Goal: Information Seeking & Learning: Compare options

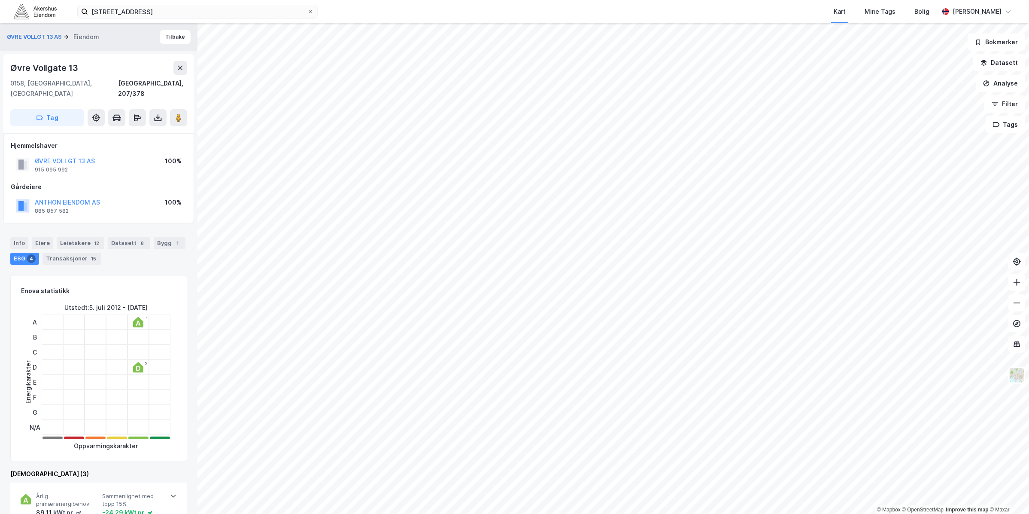
scroll to position [378, 0]
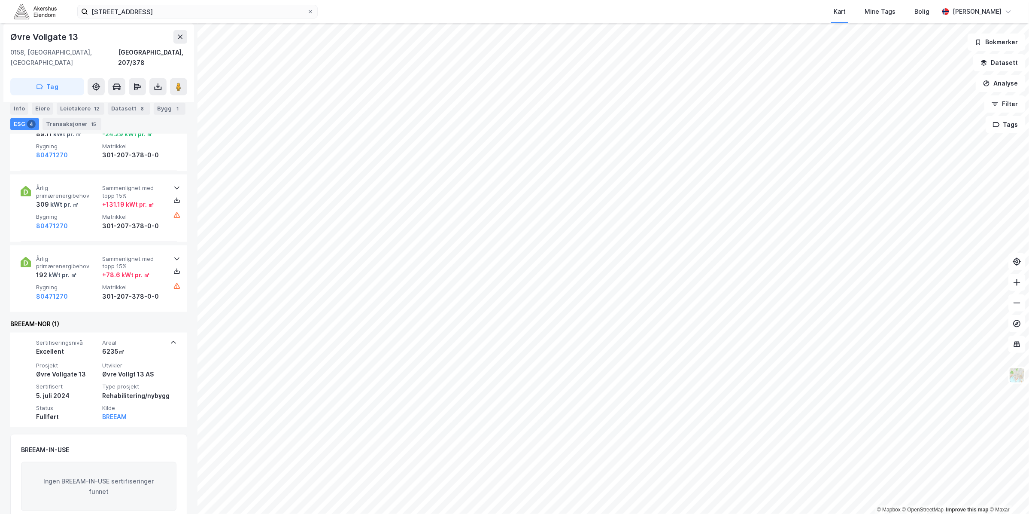
click at [170, 2] on div "[STREET_ADDRESS] Kart Mine Tags [PERSON_NAME]" at bounding box center [514, 11] width 1029 height 23
click at [170, 9] on input "[STREET_ADDRESS]" at bounding box center [197, 11] width 219 height 13
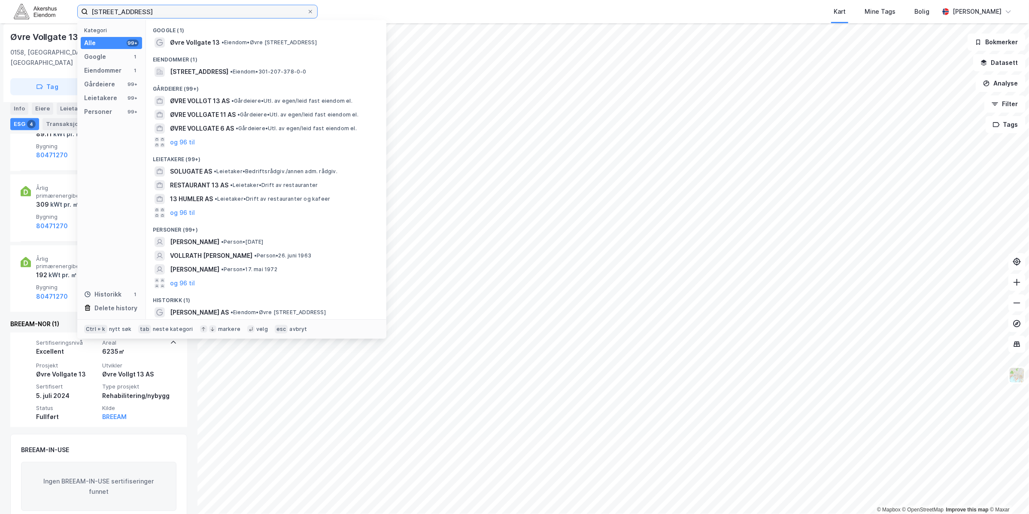
click at [170, 9] on input "[STREET_ADDRESS]" at bounding box center [197, 11] width 219 height 13
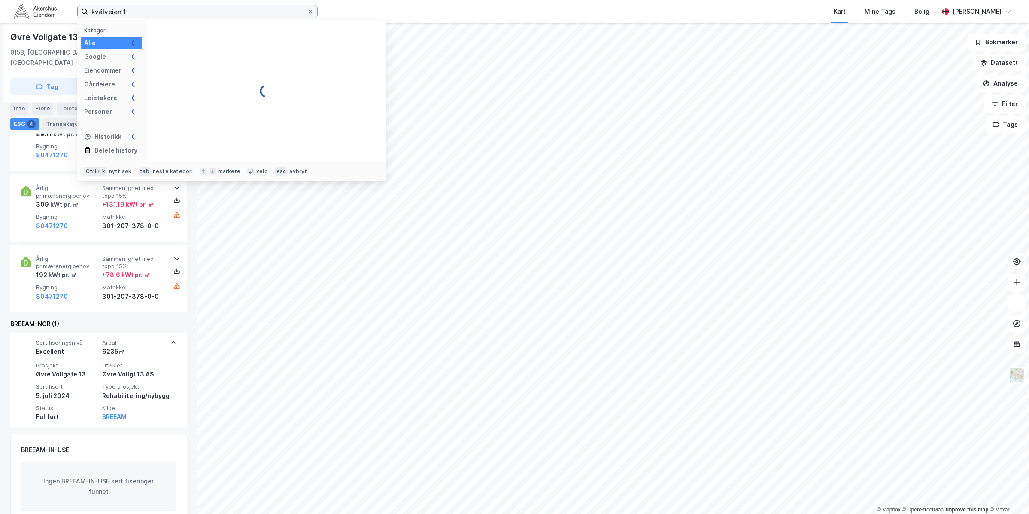
type input "kvålveien 1"
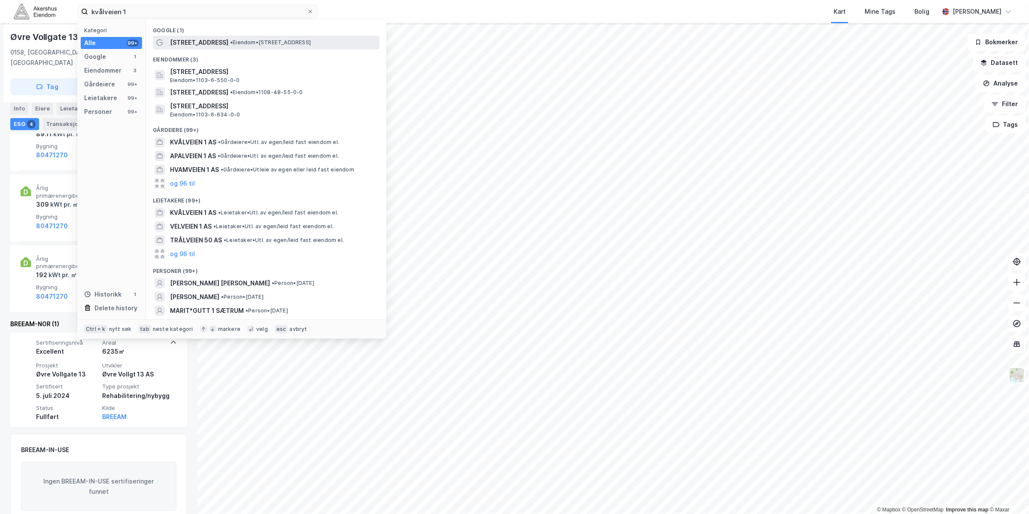
click at [230, 44] on span "• Eiendom • [STREET_ADDRESS]" at bounding box center [270, 42] width 81 height 7
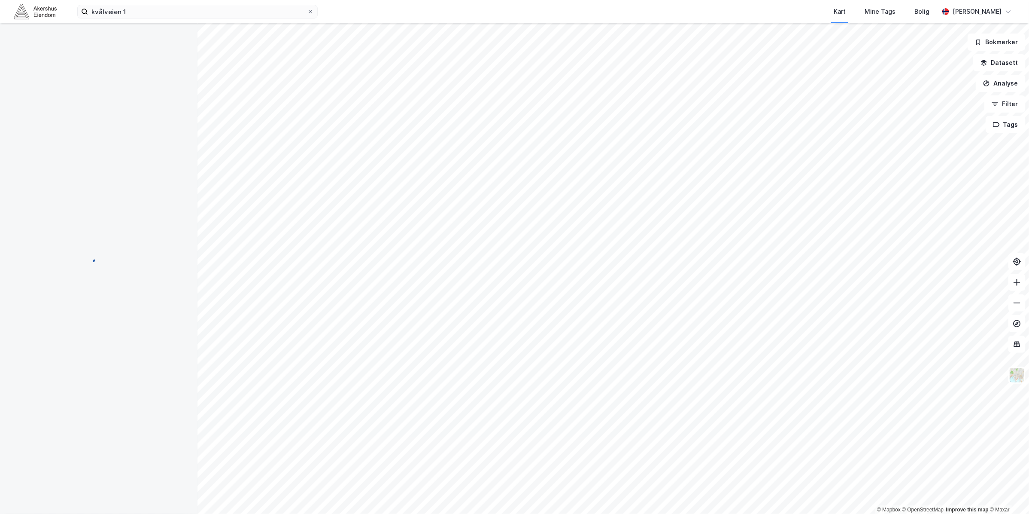
scroll to position [3, 0]
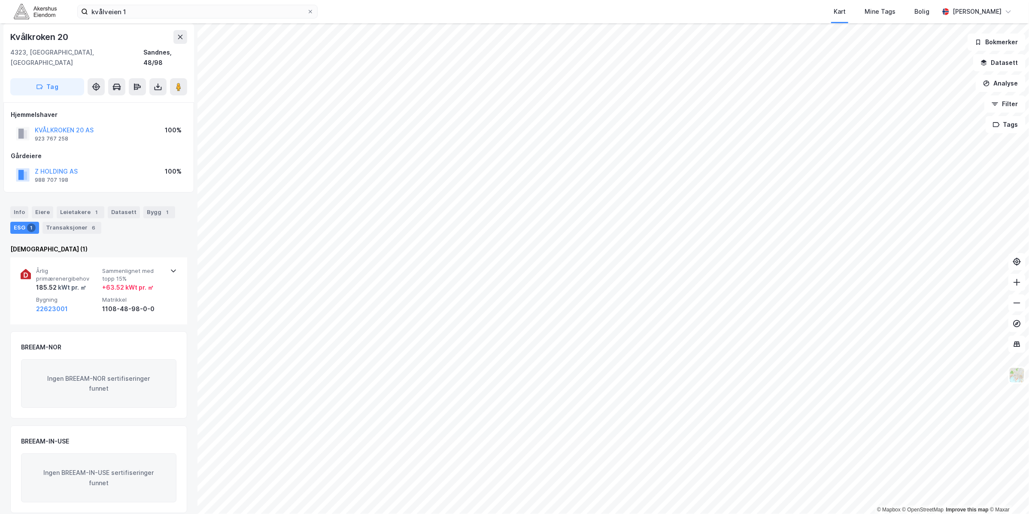
scroll to position [0, 0]
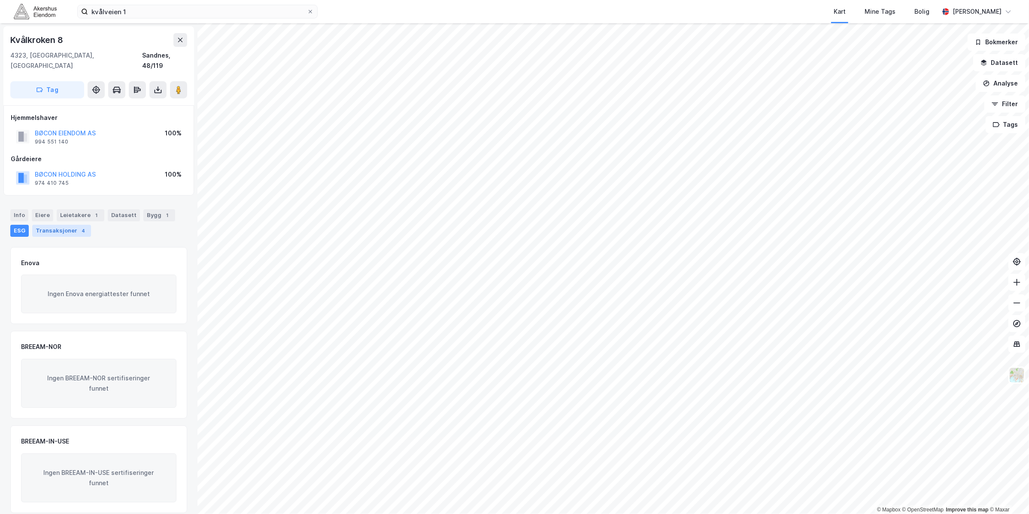
click at [48, 225] on div "Transaksjoner 4" at bounding box center [61, 231] width 59 height 12
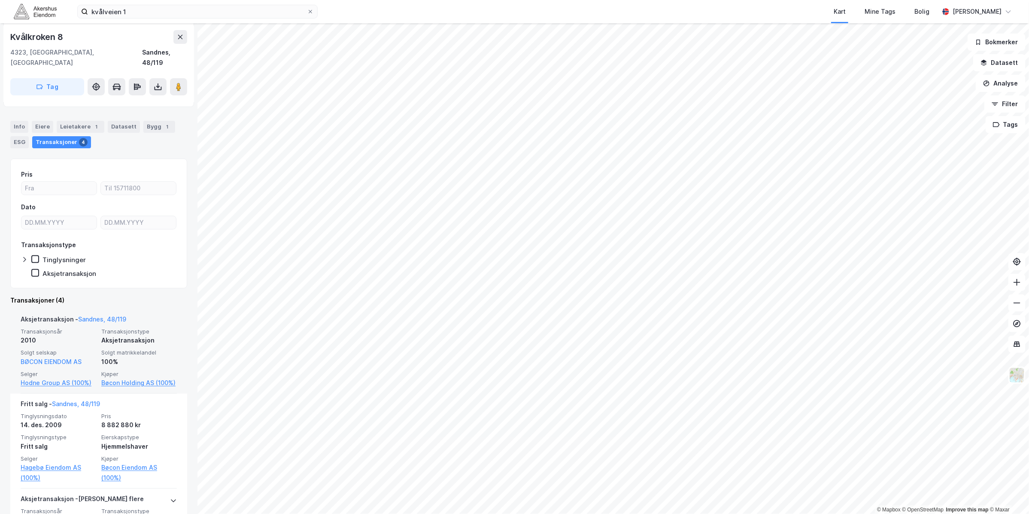
scroll to position [107, 0]
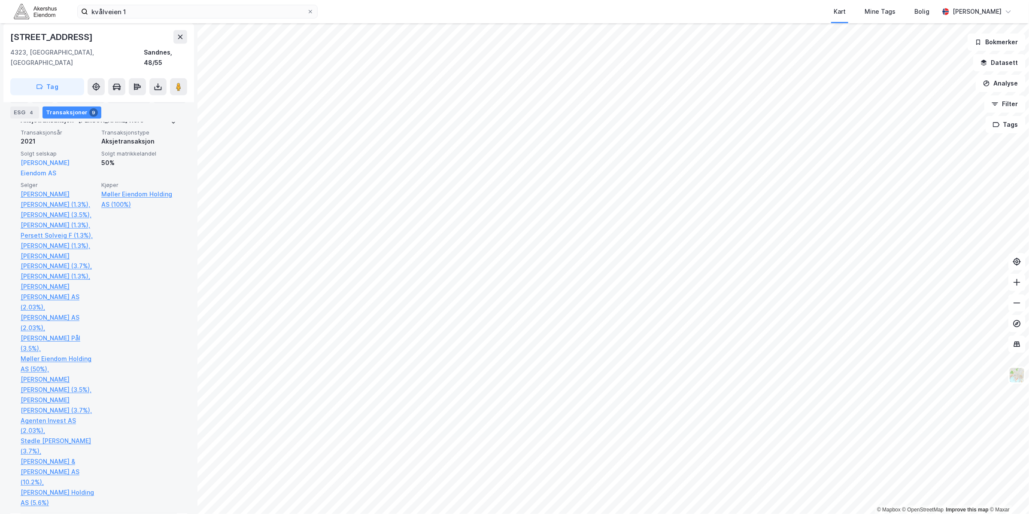
scroll to position [376, 0]
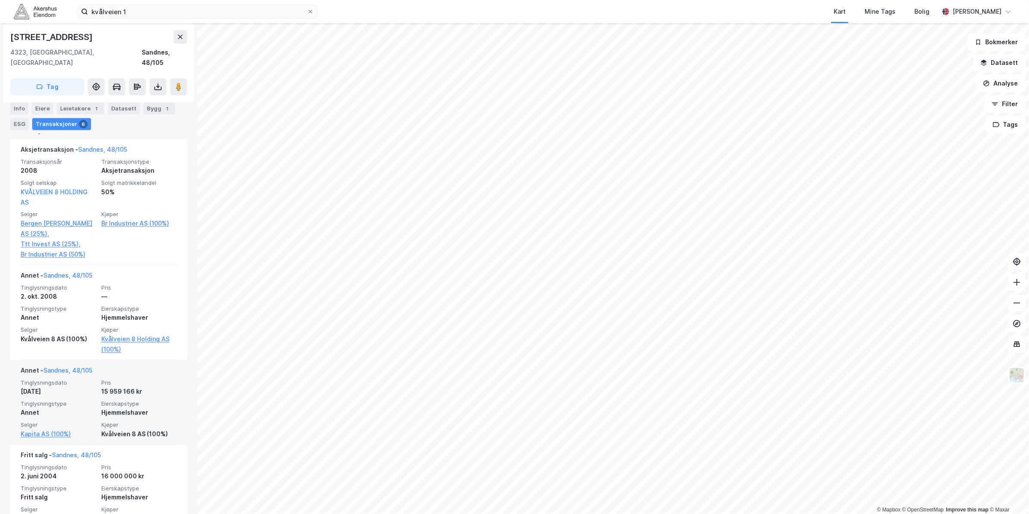
scroll to position [322, 0]
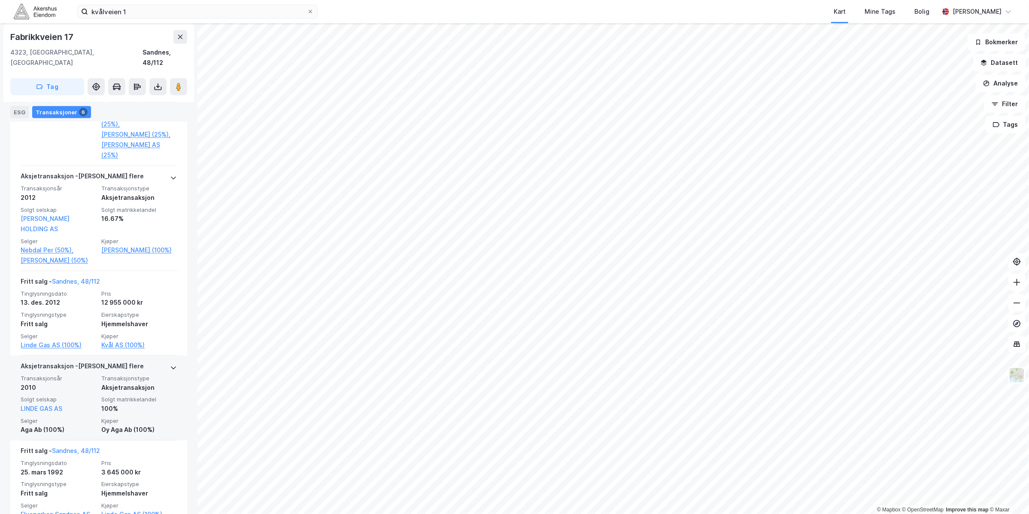
scroll to position [376, 0]
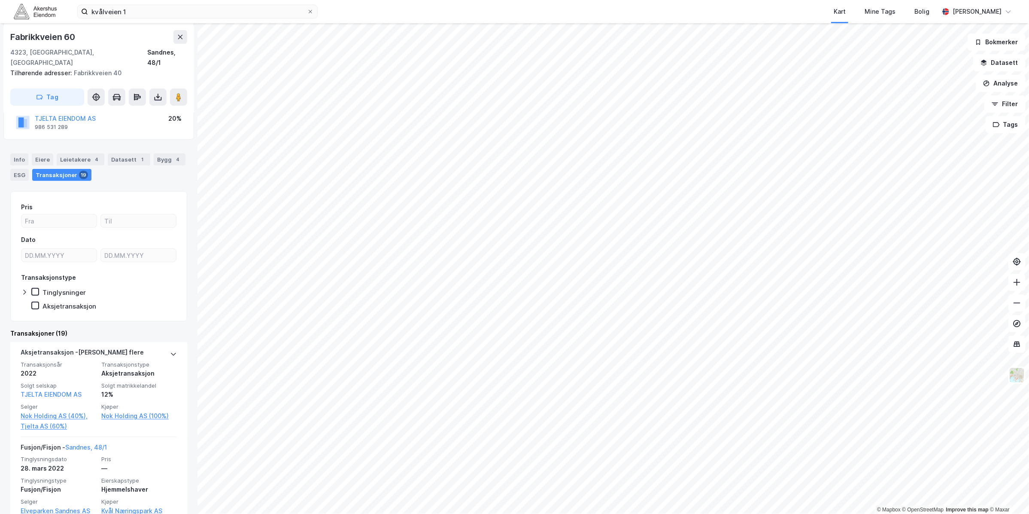
scroll to position [161, 0]
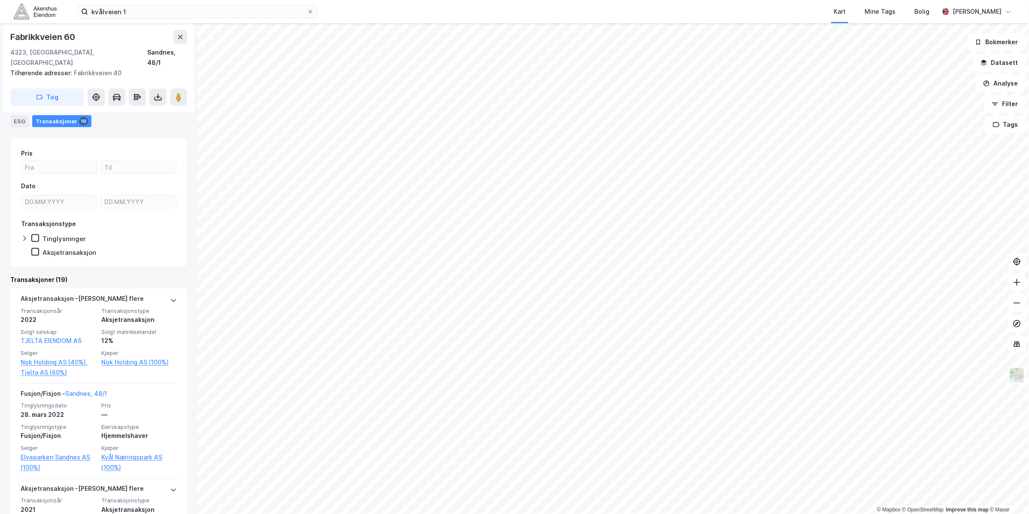
click at [185, 347] on div "© Mapbox © OpenStreetMap Improve this map © Maxar [STREET_ADDRESS]/1 Tilhørende…" at bounding box center [514, 268] width 1029 height 490
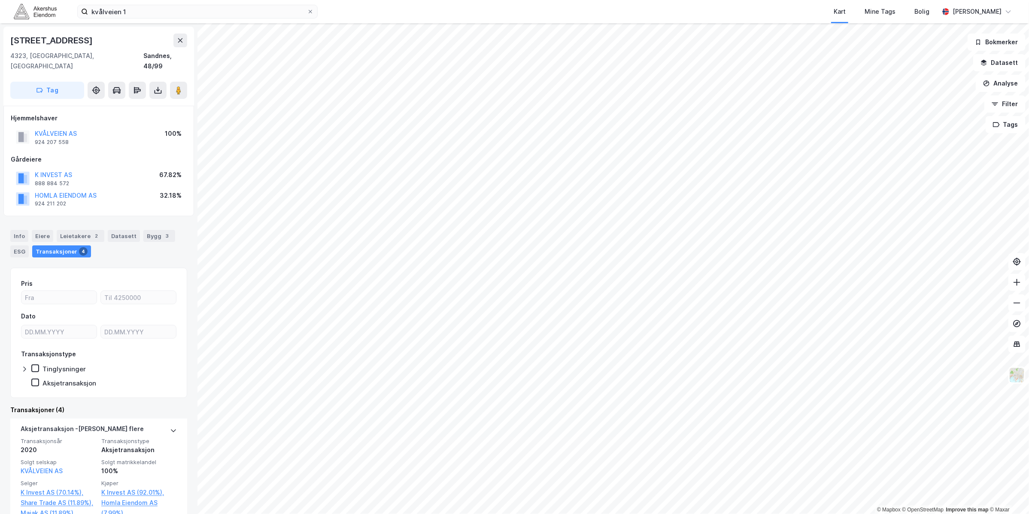
click at [74, 219] on div "Info [PERSON_NAME] 2 Datasett Bygg 3 ESG Transaksjoner 4" at bounding box center [99, 239] width 198 height 41
click at [85, 230] on div "Leietakere 2" at bounding box center [81, 236] width 48 height 12
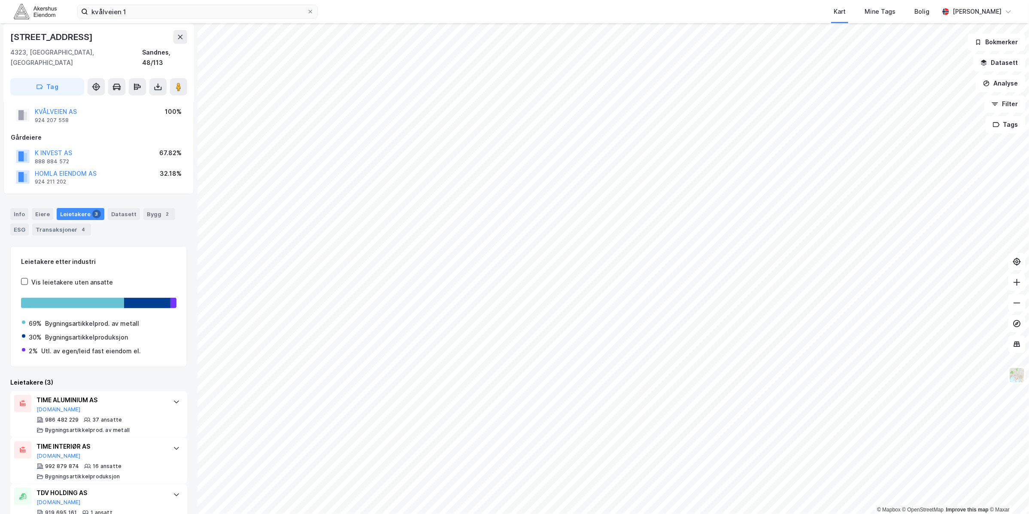
scroll to position [38, 0]
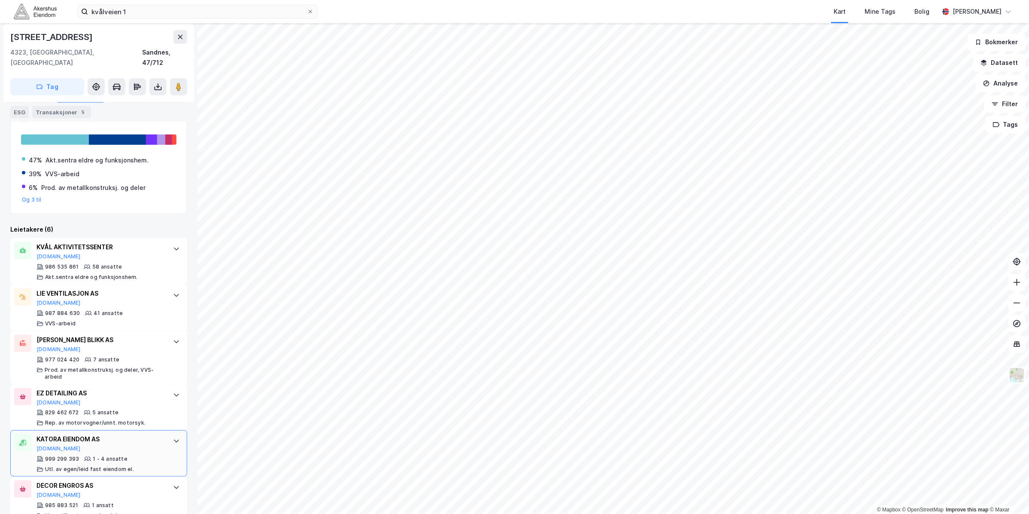
scroll to position [195, 0]
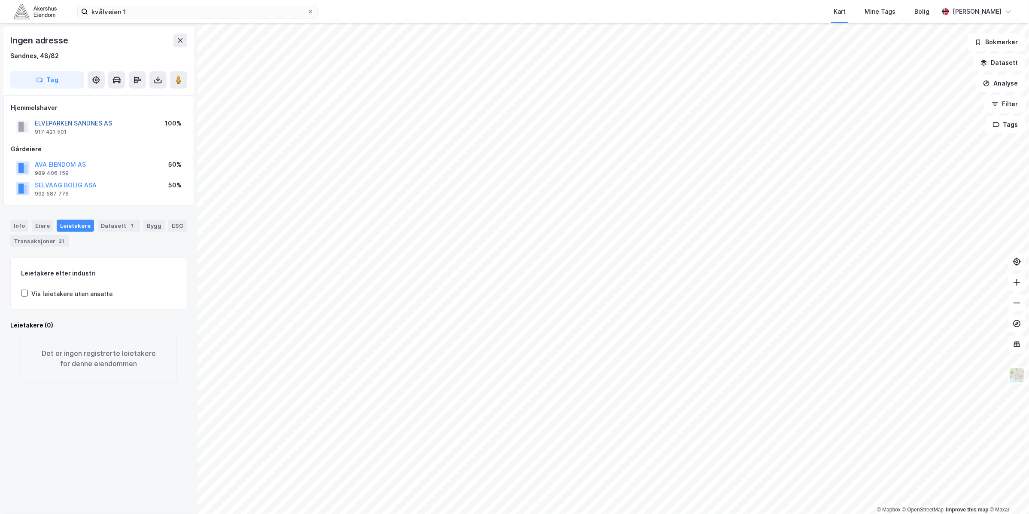
click at [0, 0] on button "ELVEPARKEN SANDNES AS" at bounding box center [0, 0] width 0 height 0
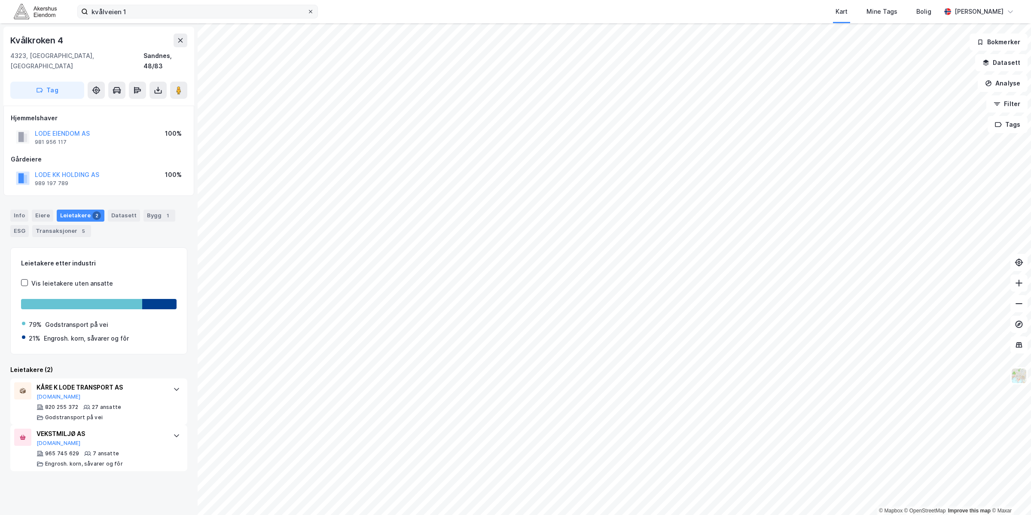
click at [312, 10] on icon at bounding box center [310, 11] width 3 height 3
click at [307, 10] on input "kvålveien 1" at bounding box center [197, 11] width 219 height 13
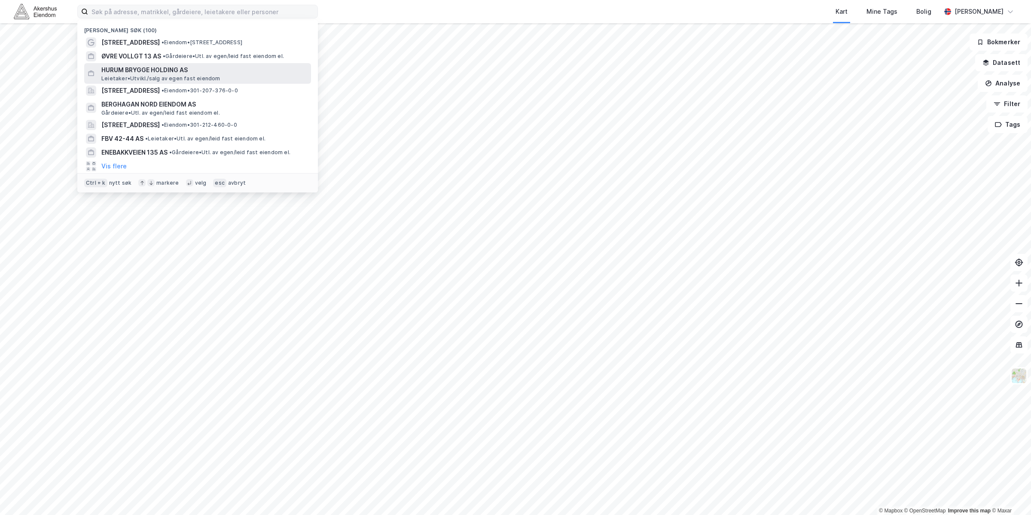
click at [182, 67] on span "HURUM BRYGGE HOLDING AS" at bounding box center [204, 70] width 206 height 10
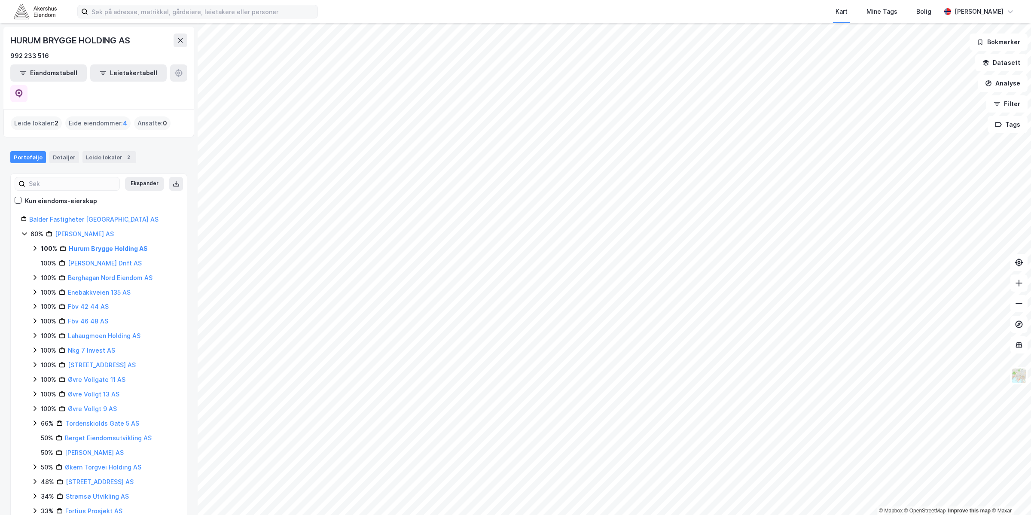
click at [36, 245] on icon at bounding box center [34, 248] width 7 height 7
click at [83, 259] on link "Hurum Brygge AS" at bounding box center [104, 262] width 52 height 7
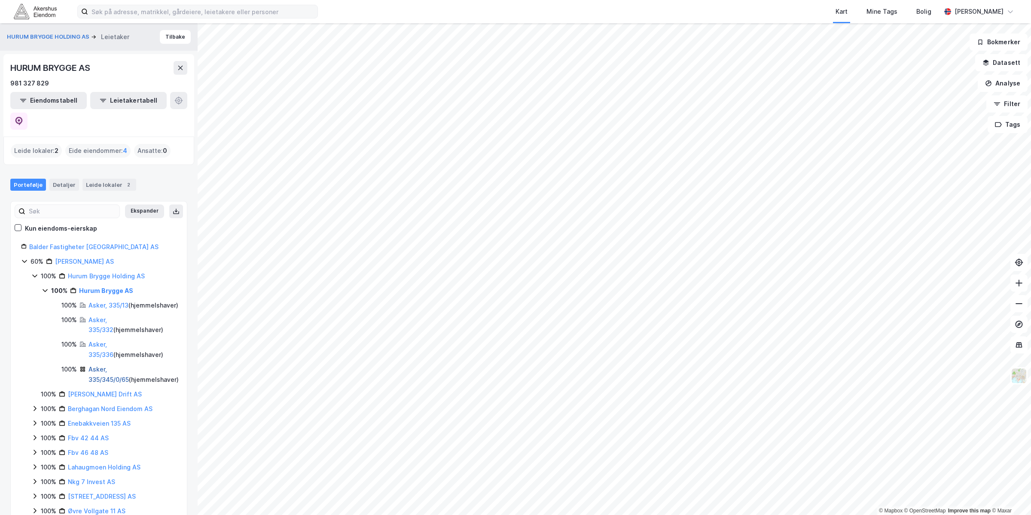
click at [119, 365] on link "Asker, 335/345/0/65" at bounding box center [108, 374] width 40 height 18
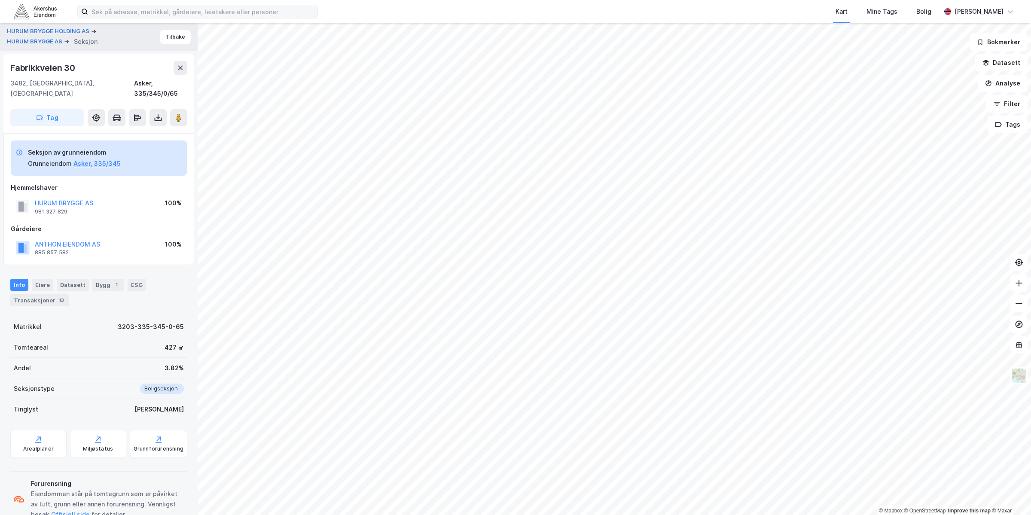
scroll to position [15, 0]
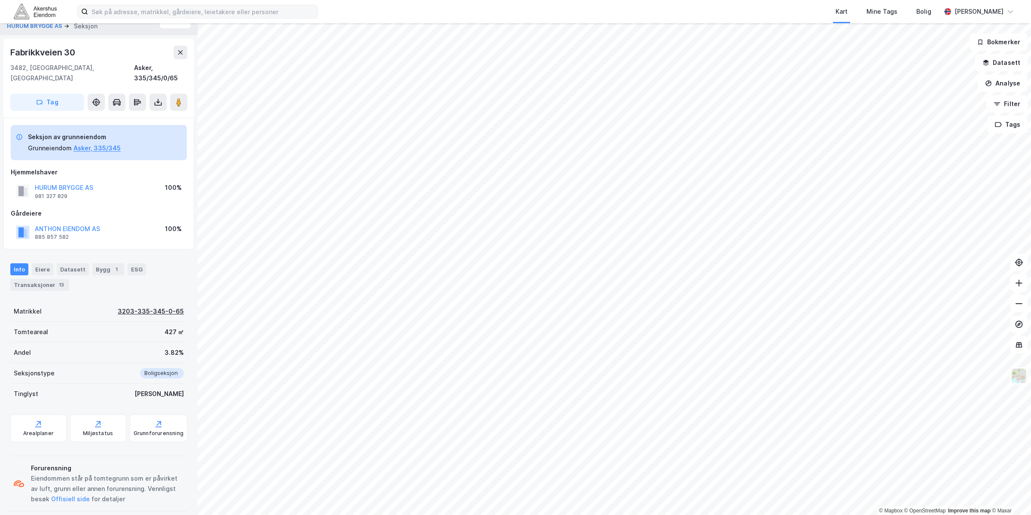
click at [158, 306] on div "3203-335-345-0-65" at bounding box center [151, 311] width 66 height 10
click at [107, 14] on input at bounding box center [202, 11] width 229 height 13
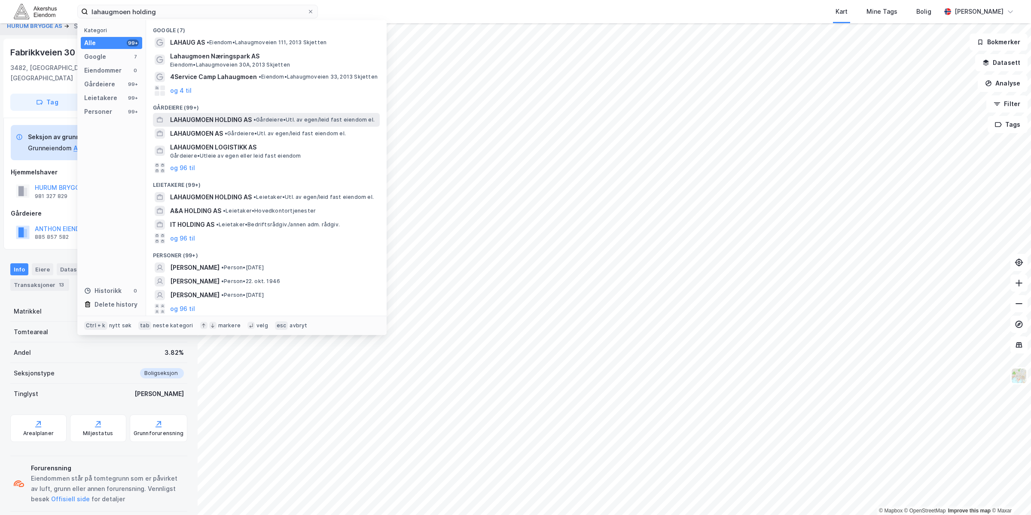
click at [222, 122] on span "LAHAUGMOEN HOLDING AS" at bounding box center [211, 120] width 82 height 10
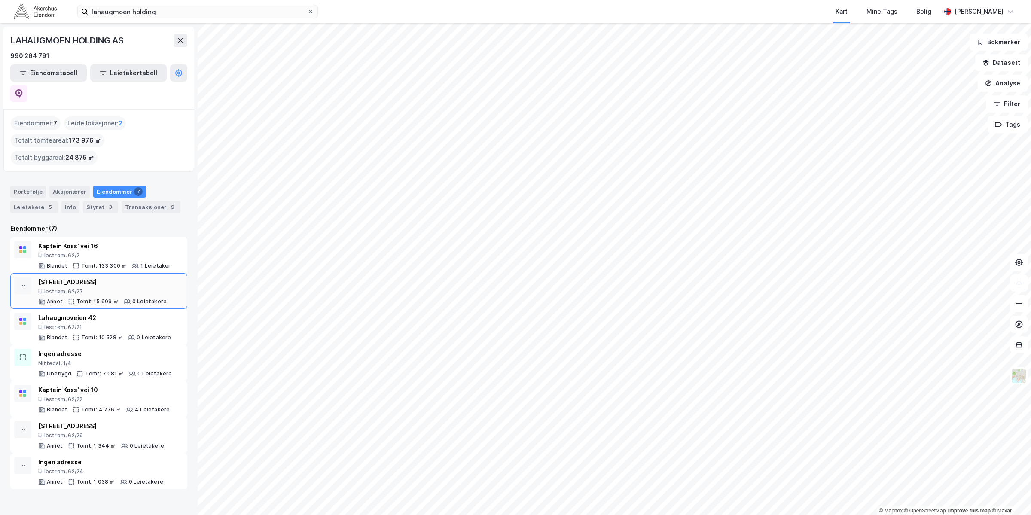
click at [131, 277] on div "[STREET_ADDRESS]" at bounding box center [102, 282] width 128 height 10
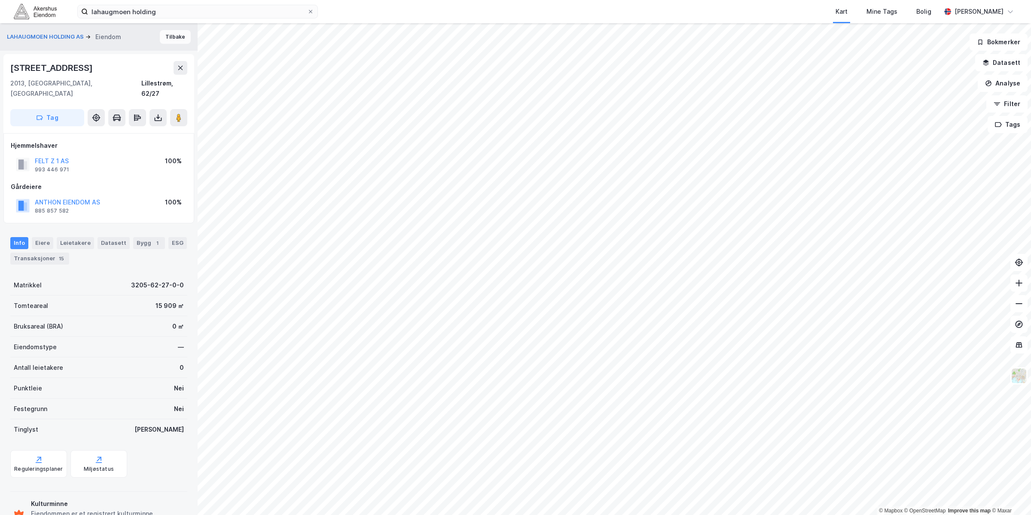
click at [174, 37] on button "Tilbake" at bounding box center [175, 37] width 31 height 14
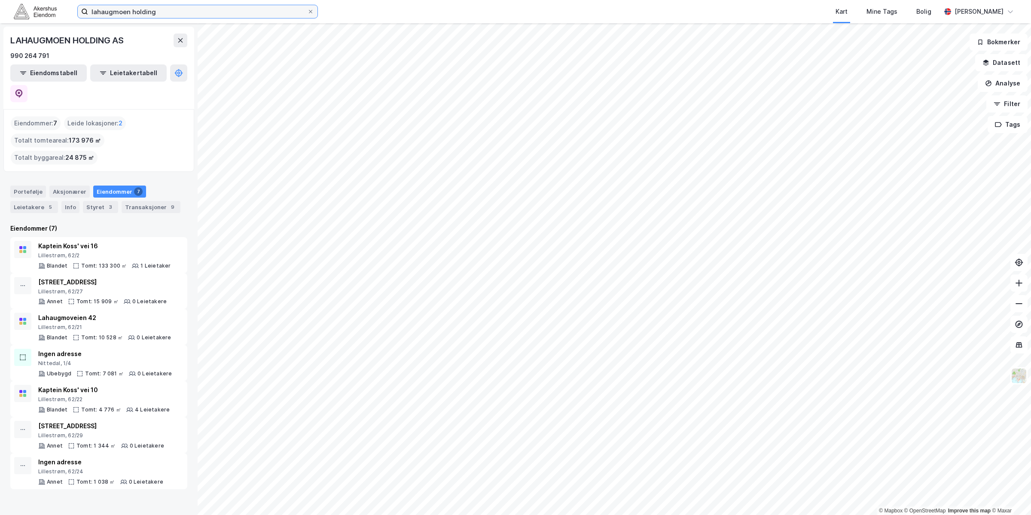
click at [166, 10] on input "lahaugmoen holding" at bounding box center [197, 11] width 219 height 13
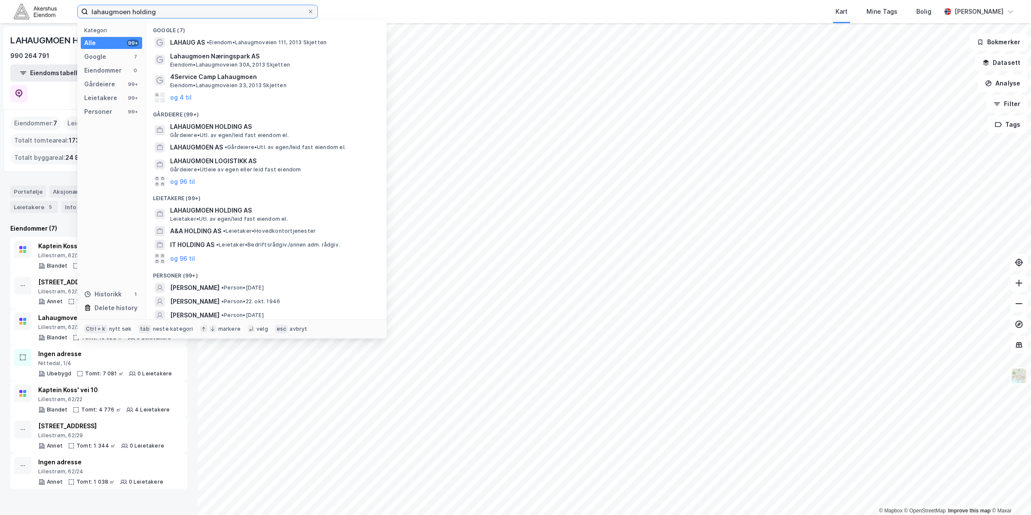
click at [166, 10] on input "lahaugmoen holding" at bounding box center [197, 11] width 219 height 13
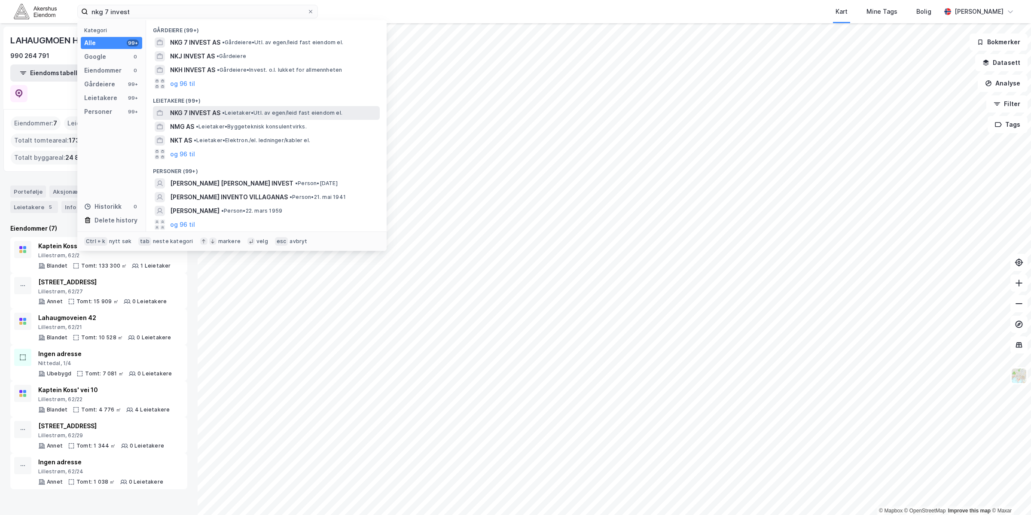
click at [218, 109] on span "NKG 7 INVEST AS" at bounding box center [195, 113] width 50 height 10
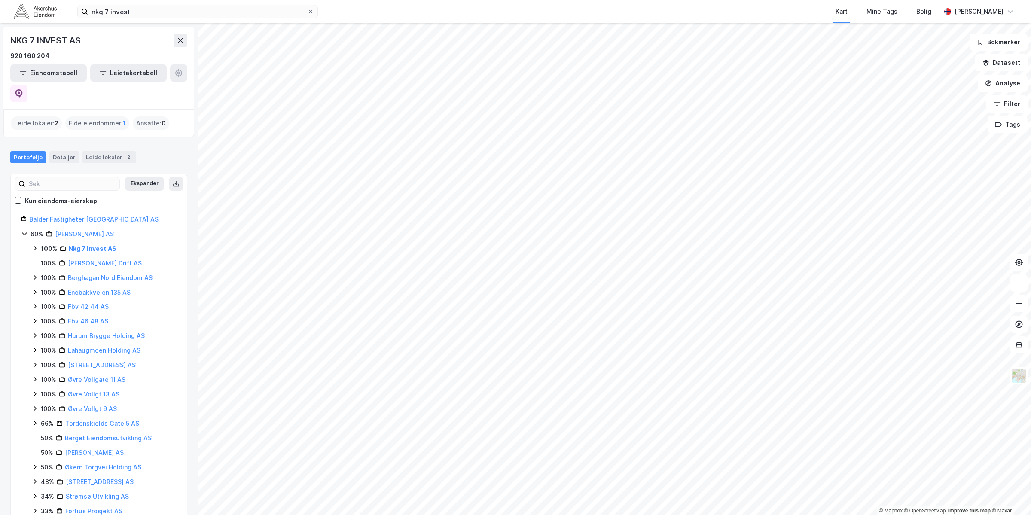
click at [33, 245] on icon at bounding box center [34, 248] width 7 height 7
click at [106, 259] on link "[GEOGRAPHIC_DATA], 207/138" at bounding box center [110, 268] width 64 height 18
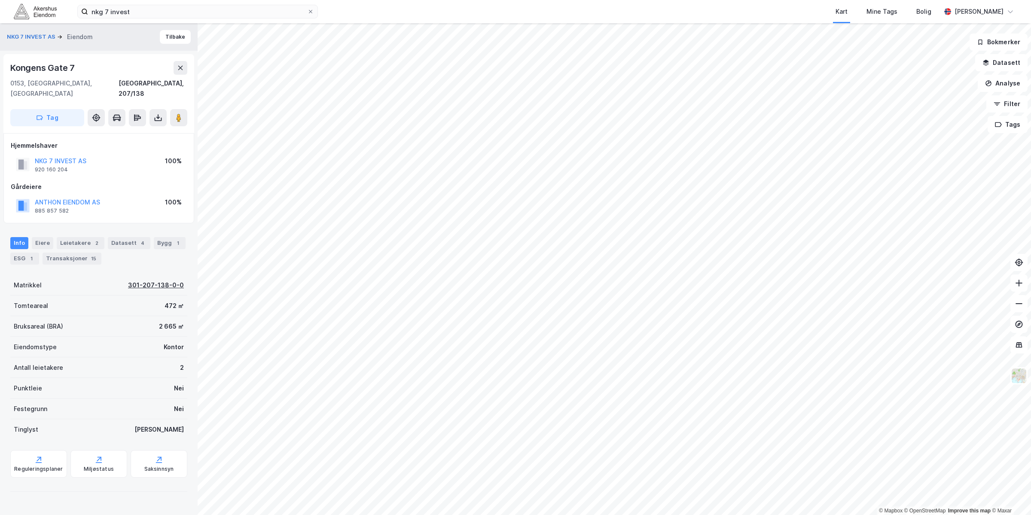
click at [170, 280] on div "301-207-138-0-0" at bounding box center [156, 285] width 56 height 10
click at [231, 8] on input "nkg 7 invest" at bounding box center [197, 11] width 219 height 13
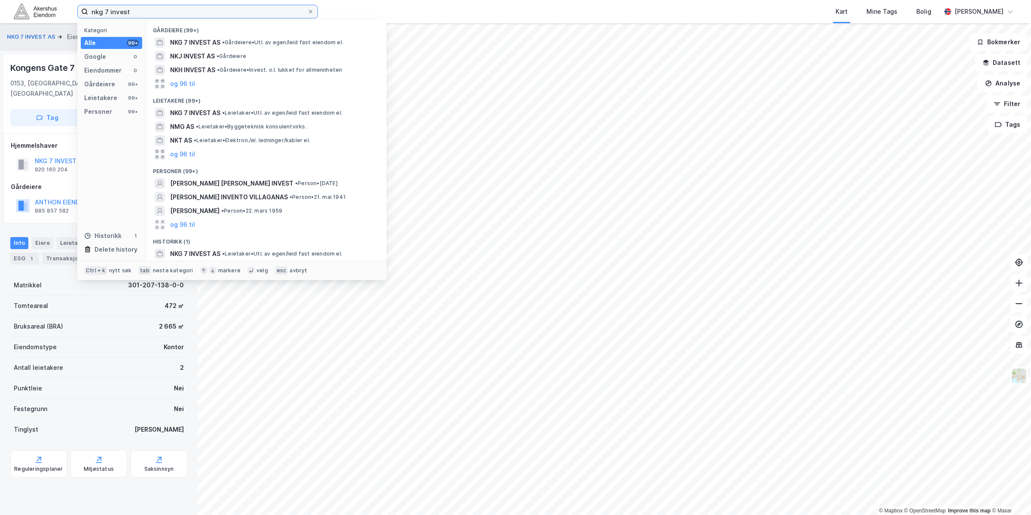
click at [231, 8] on input "nkg 7 invest" at bounding box center [197, 11] width 219 height 13
type input "[STREET_ADDRESS] as"
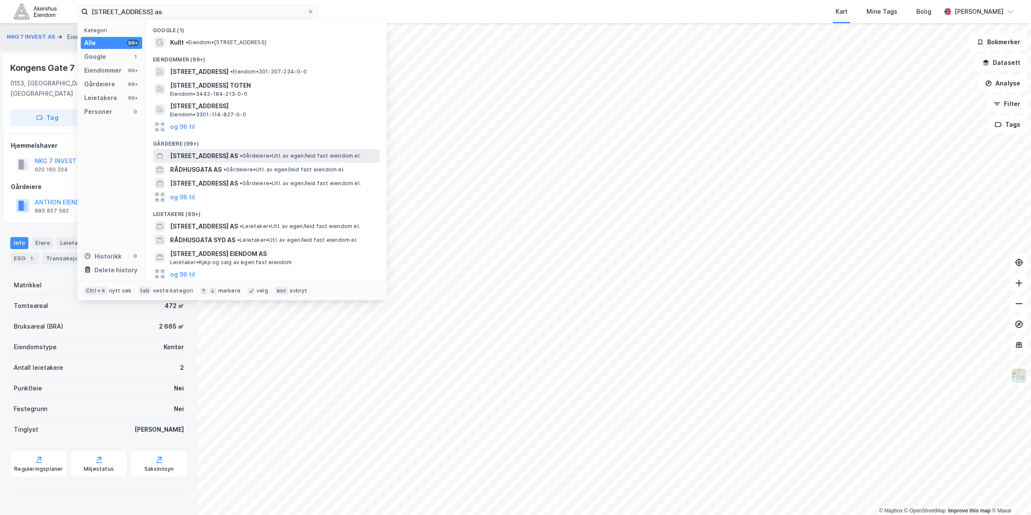
click at [243, 156] on span "• Gårdeiere • Utl. av egen/leid fast eiendom el." at bounding box center [300, 155] width 121 height 7
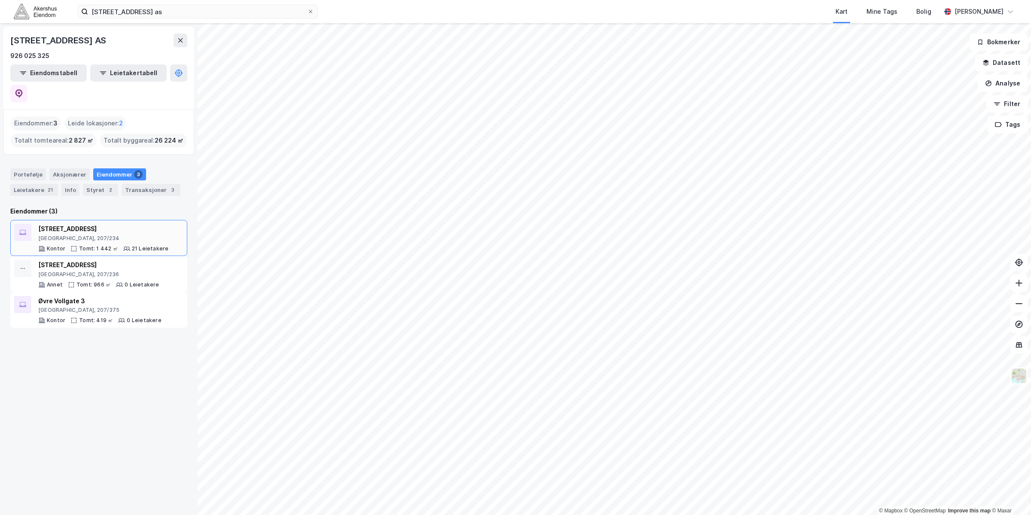
click at [148, 235] on div "[GEOGRAPHIC_DATA], 207/234" at bounding box center [103, 238] width 130 height 7
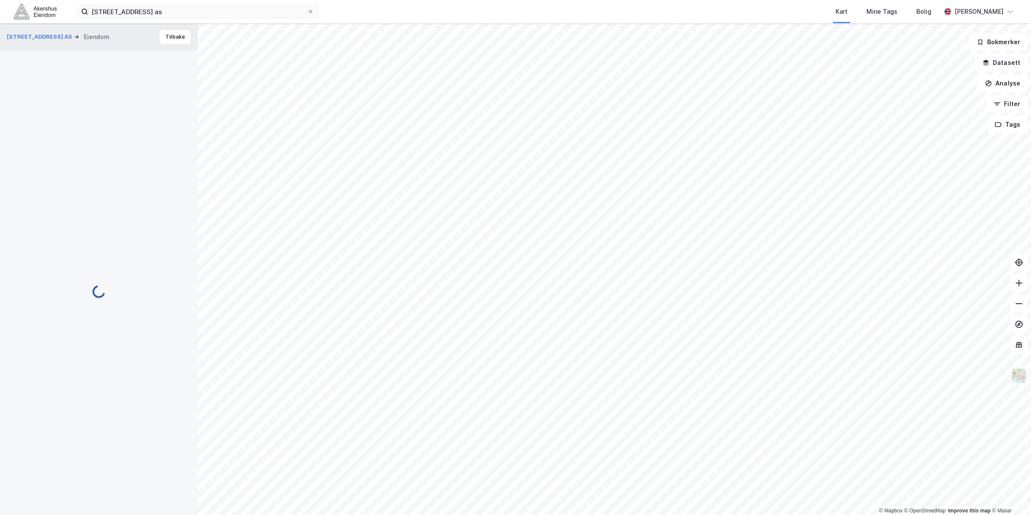
scroll to position [0, 0]
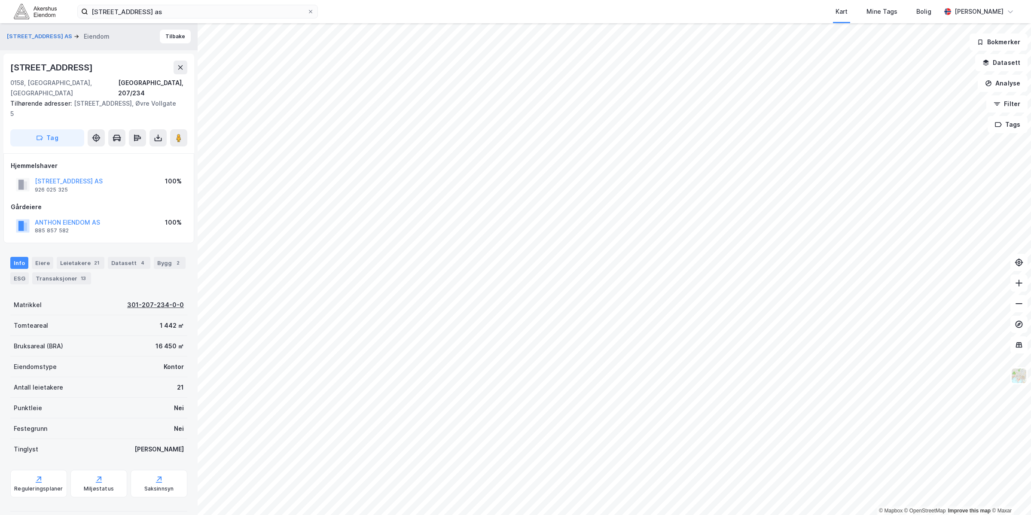
click at [159, 300] on div "301-207-234-0-0" at bounding box center [155, 305] width 57 height 10
click at [167, 33] on button "Tilbake" at bounding box center [175, 37] width 31 height 14
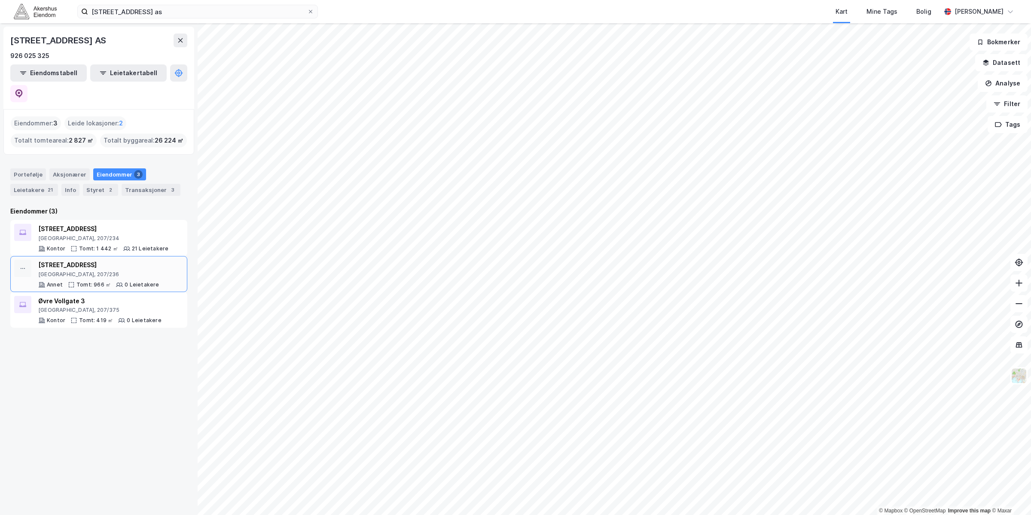
click at [105, 271] on div "[GEOGRAPHIC_DATA], 207/236" at bounding box center [98, 274] width 121 height 7
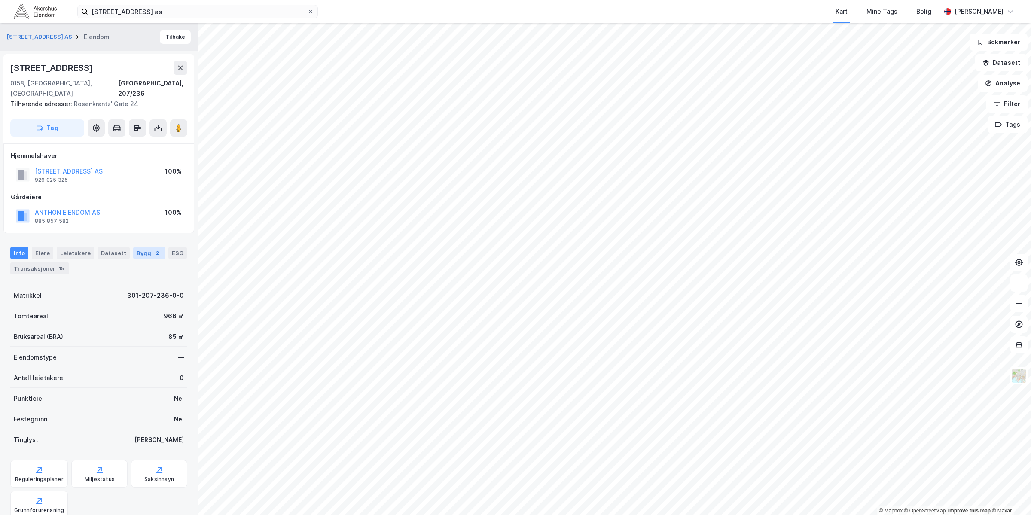
scroll to position [0, 0]
click at [169, 290] on div "301-207-236-0-0" at bounding box center [155, 295] width 57 height 10
click at [174, 36] on button "Tilbake" at bounding box center [175, 37] width 31 height 14
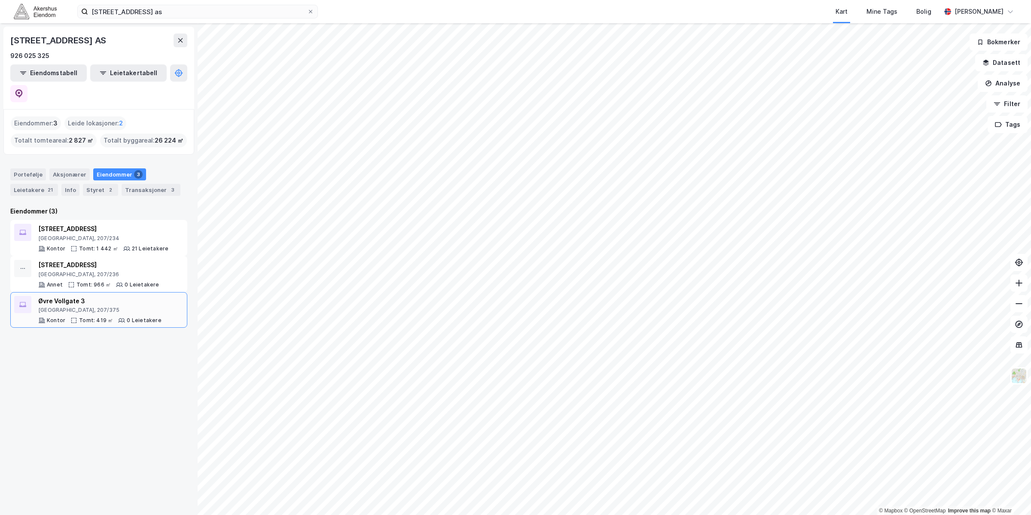
click at [149, 307] on div "[GEOGRAPHIC_DATA], 207/375" at bounding box center [99, 310] width 123 height 7
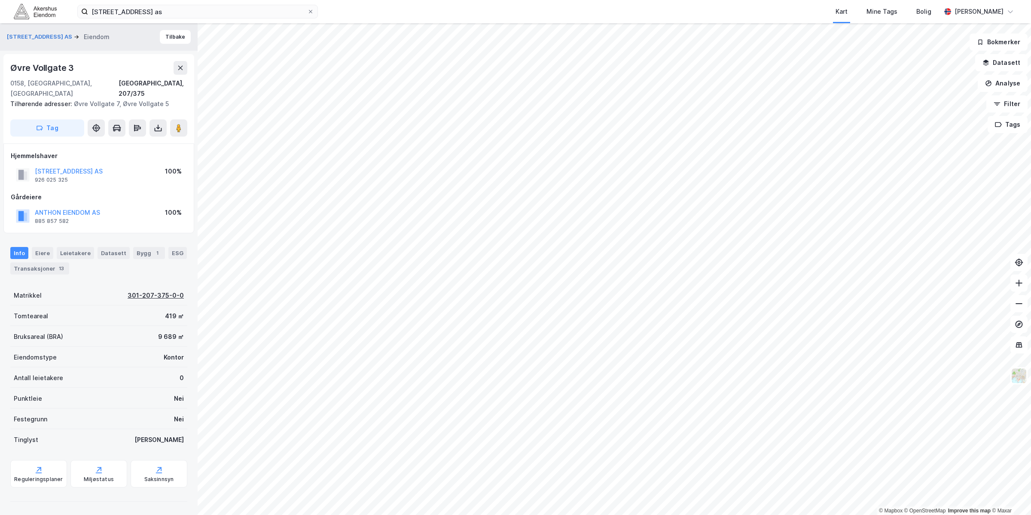
click at [168, 290] on div "301-207-375-0-0" at bounding box center [156, 295] width 56 height 10
click at [313, 10] on icon at bounding box center [310, 11] width 5 height 5
click at [307, 10] on input "[STREET_ADDRESS] as" at bounding box center [197, 11] width 219 height 13
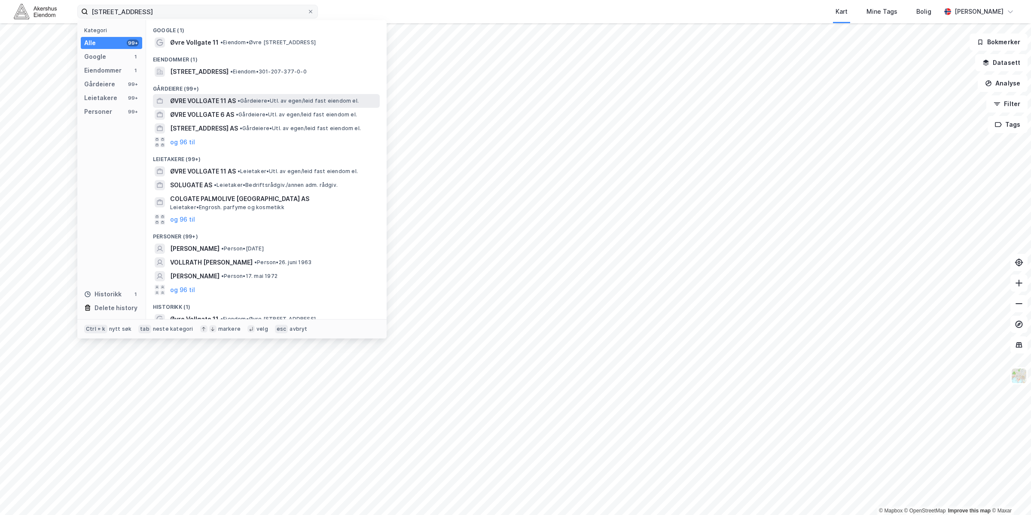
click at [248, 96] on div "ØVRE VOLLGATE 11 AS • Gårdeiere • Utl. av egen/[PERSON_NAME] fast eiendom el." at bounding box center [274, 101] width 208 height 10
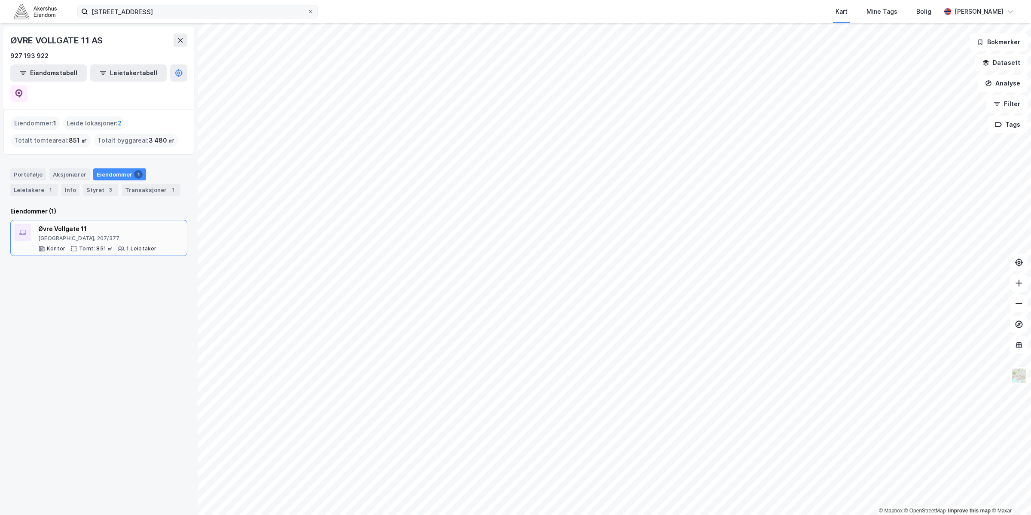
click at [52, 245] on div "Kontor" at bounding box center [56, 248] width 18 height 7
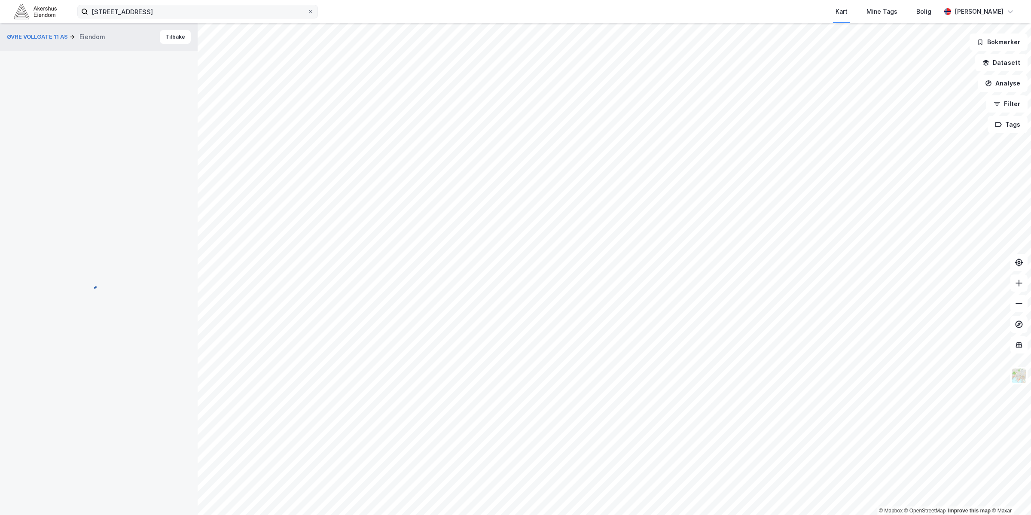
scroll to position [0, 0]
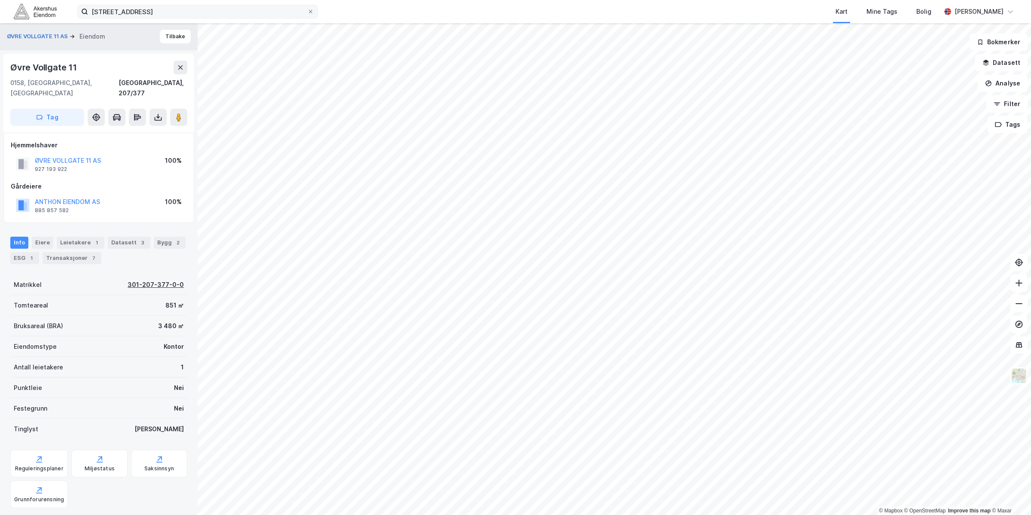
click at [150, 280] on div "301-207-377-0-0" at bounding box center [156, 285] width 56 height 10
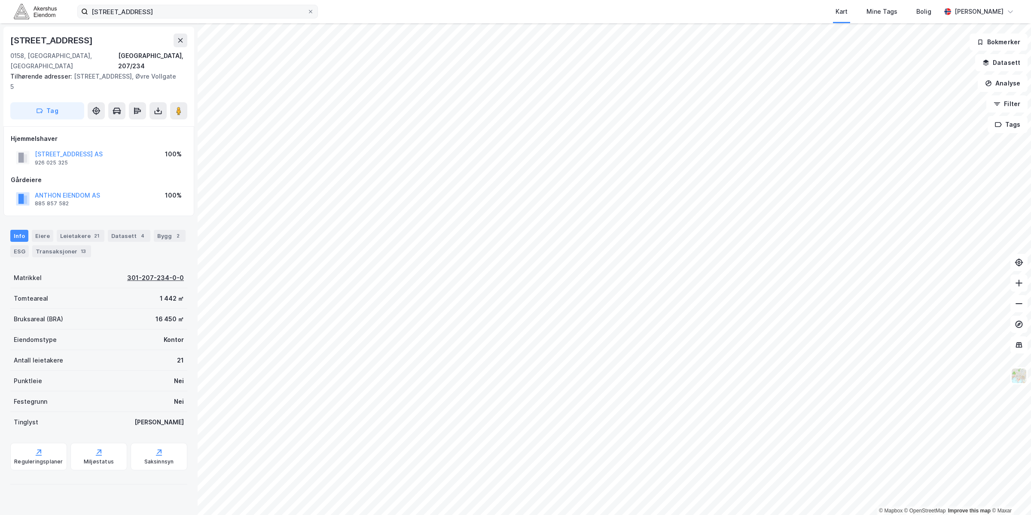
click at [152, 273] on div "301-207-234-0-0" at bounding box center [155, 278] width 57 height 10
click at [0, 0] on button "[STREET_ADDRESS] AS" at bounding box center [0, 0] width 0 height 0
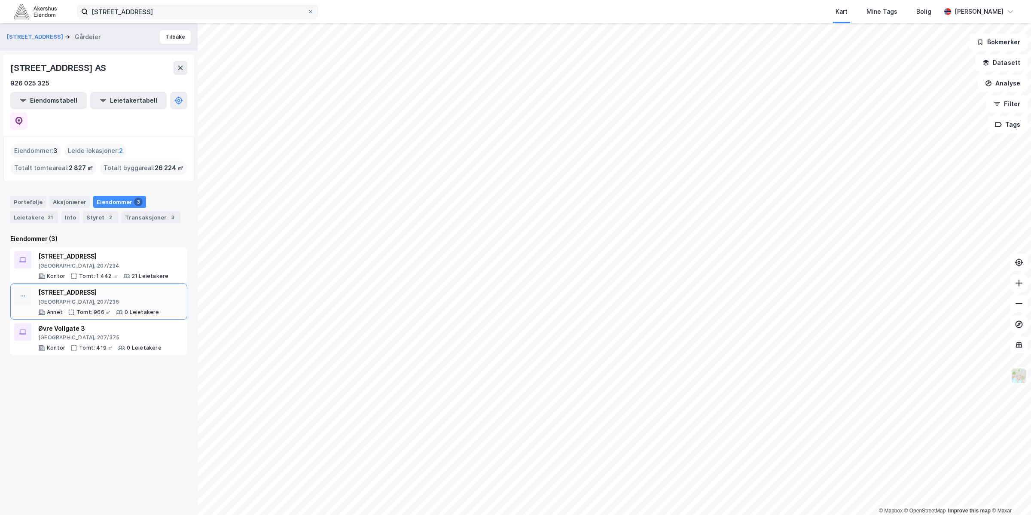
click at [121, 287] on div "[STREET_ADDRESS] [PERSON_NAME]: 966 ㎡ 0 Leietakere" at bounding box center [98, 301] width 121 height 28
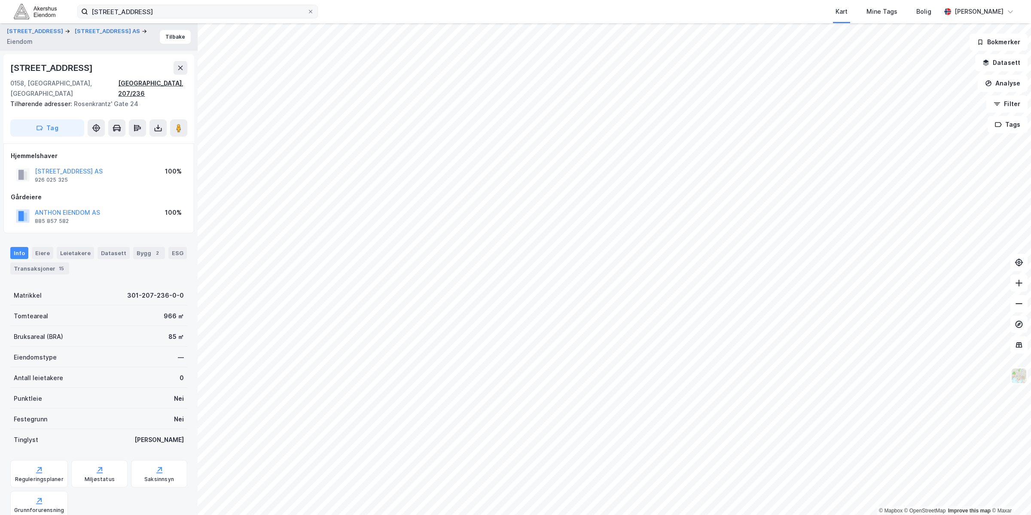
scroll to position [0, 0]
click at [165, 290] on div "301-207-236-0-0" at bounding box center [155, 295] width 57 height 10
click at [0, 0] on button "[STREET_ADDRESS] AS" at bounding box center [0, 0] width 0 height 0
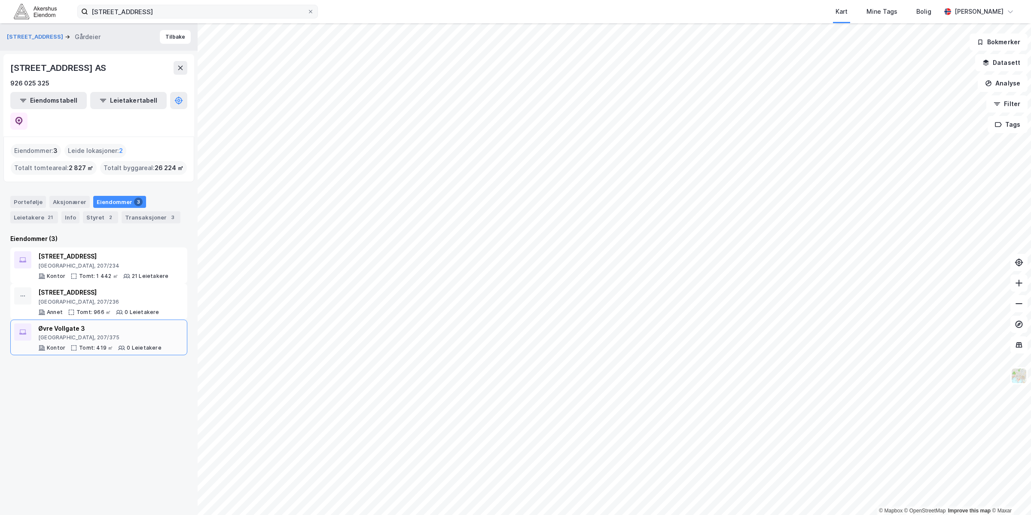
click at [98, 334] on div "[GEOGRAPHIC_DATA], 207/375" at bounding box center [99, 337] width 123 height 7
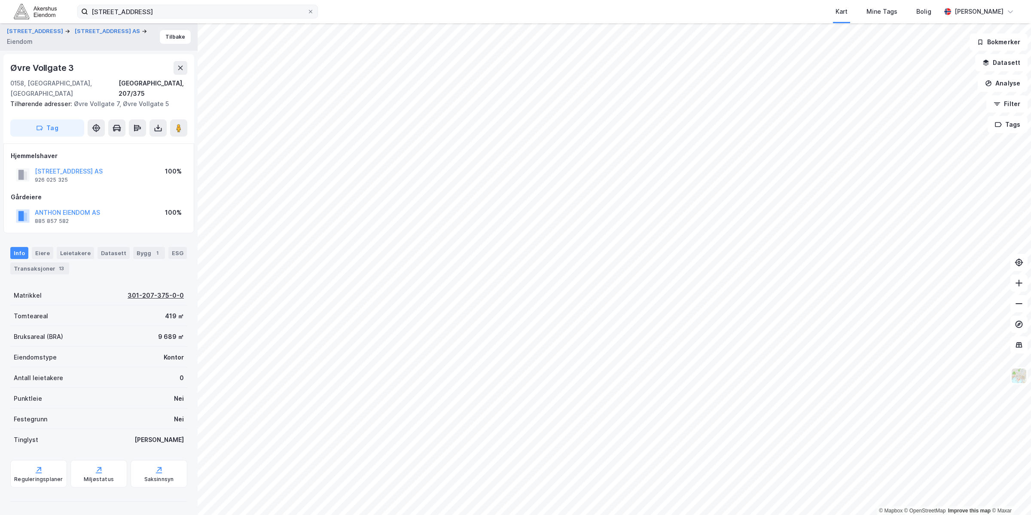
click at [153, 290] on div "301-207-375-0-0" at bounding box center [156, 295] width 56 height 10
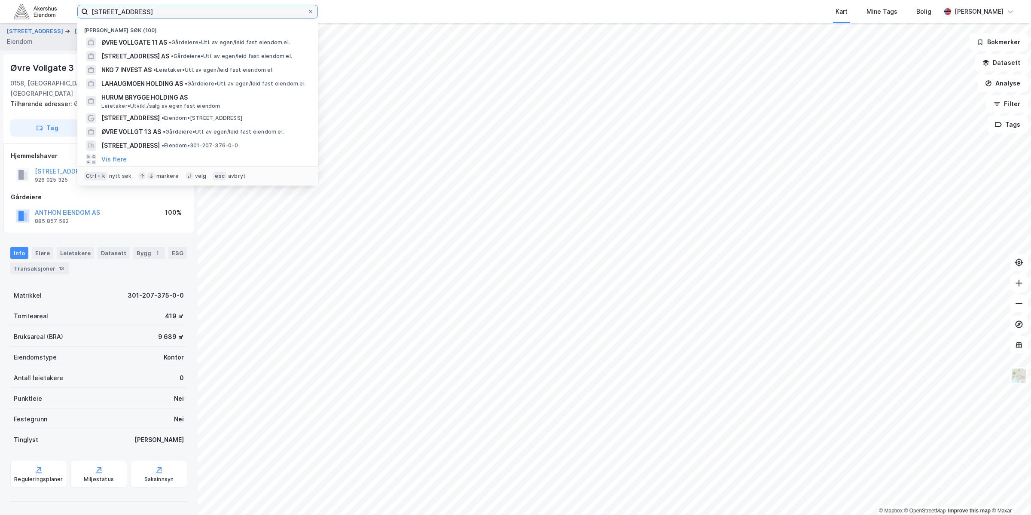
click at [151, 11] on input "[STREET_ADDRESS]" at bounding box center [197, 11] width 219 height 13
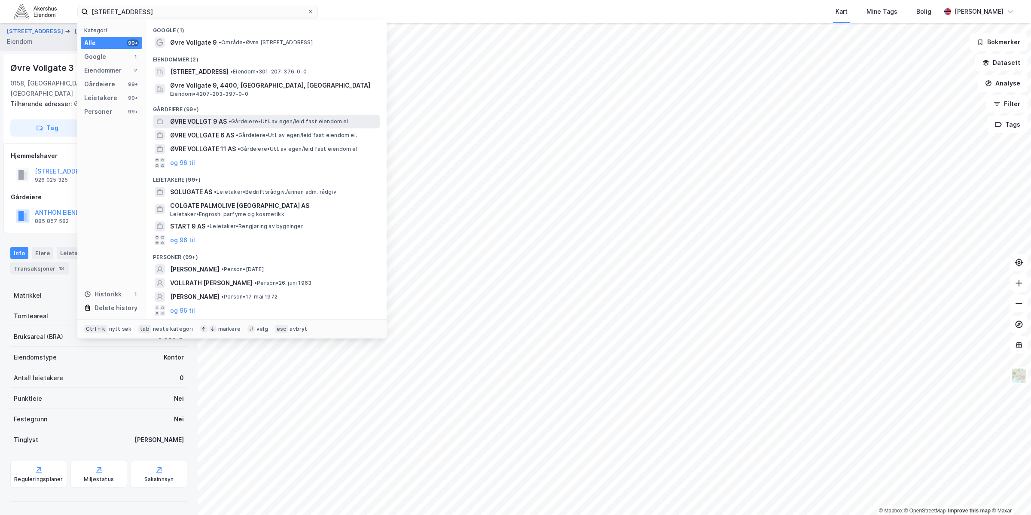
click at [274, 125] on div "ØVRE VOLLGT 9 AS • Gårdeiere • Utl. av egen/[PERSON_NAME] fast eiendom el." at bounding box center [274, 121] width 208 height 10
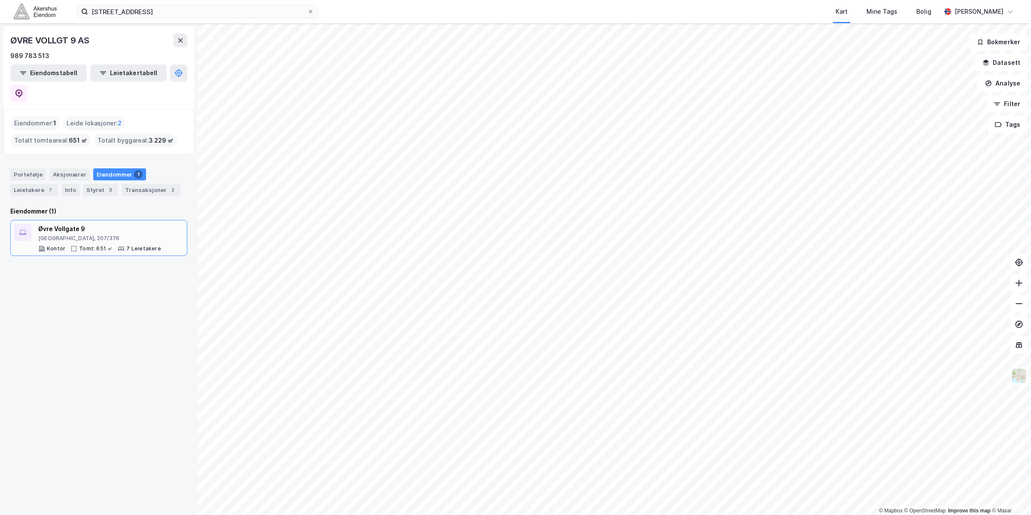
click at [124, 235] on div "[GEOGRAPHIC_DATA], 207/376" at bounding box center [99, 238] width 123 height 7
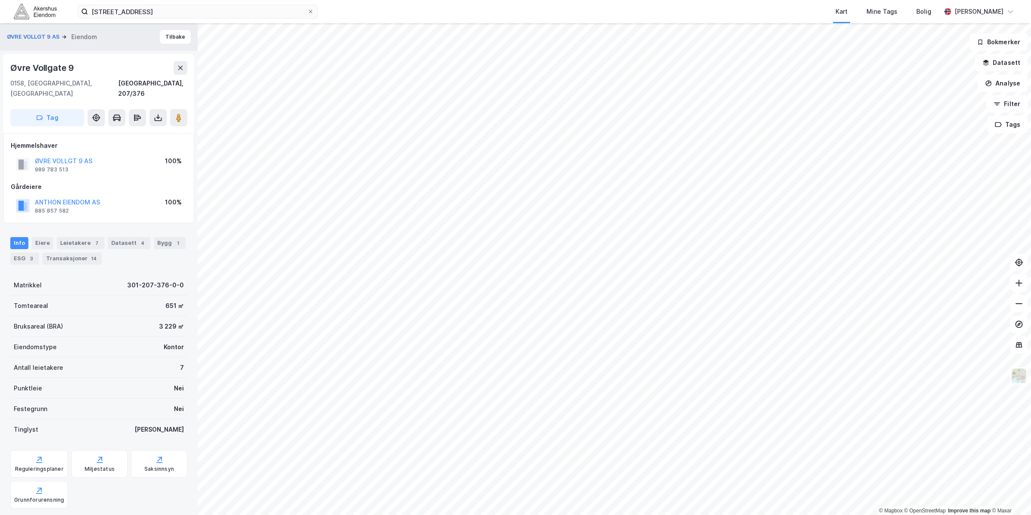
scroll to position [0, 0]
click at [167, 280] on div "301-207-376-0-0" at bounding box center [155, 285] width 57 height 10
click at [242, 16] on input "[STREET_ADDRESS]" at bounding box center [197, 11] width 219 height 13
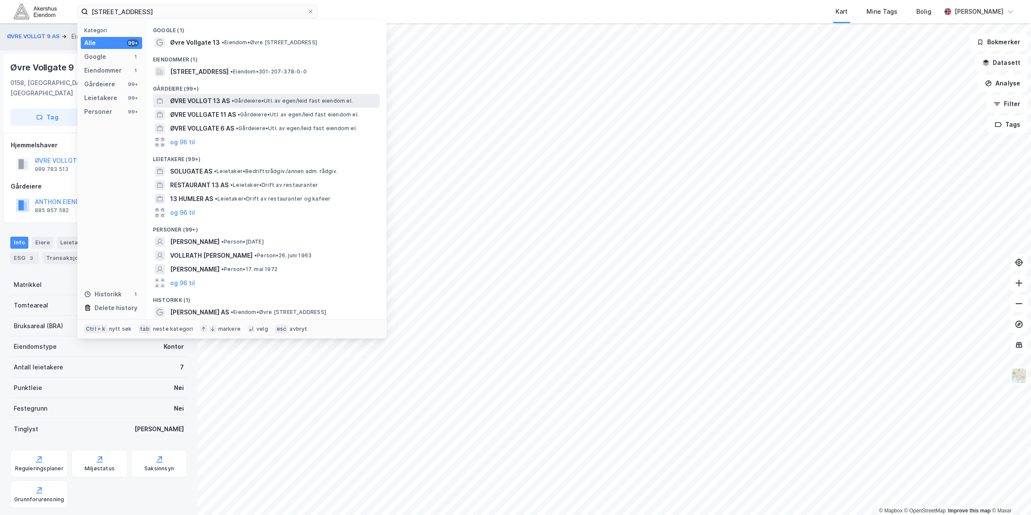
click at [234, 99] on span "•" at bounding box center [232, 100] width 3 height 6
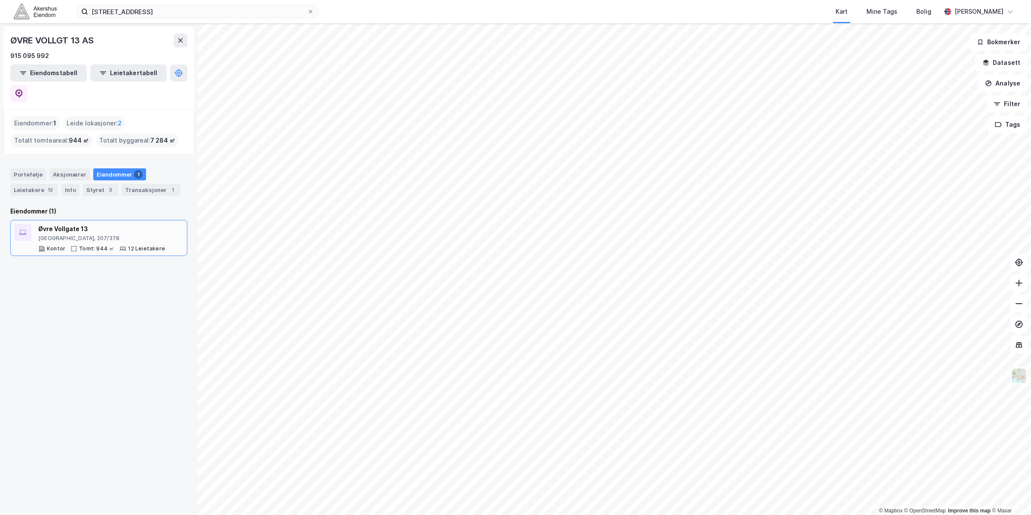
click at [149, 224] on div "Øvre Vollgate 13" at bounding box center [101, 229] width 127 height 10
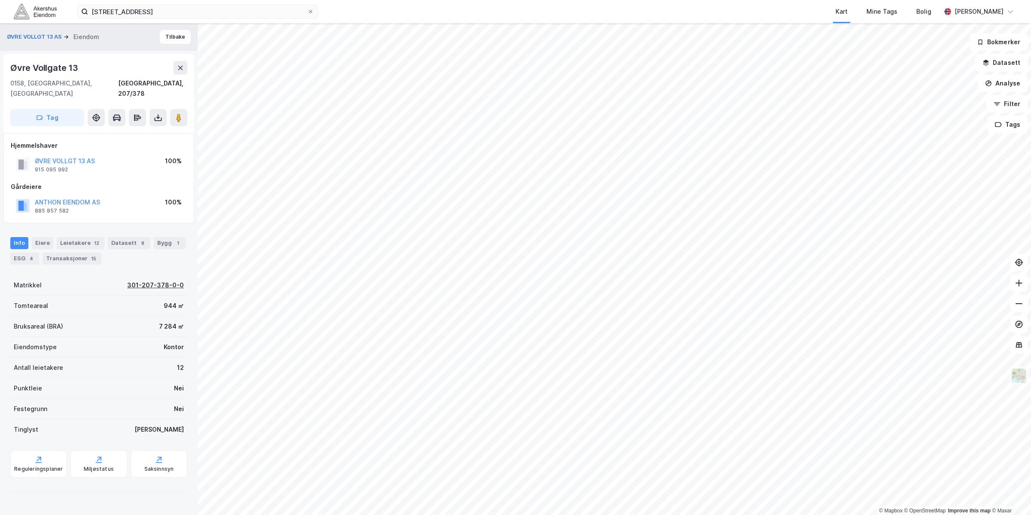
click at [140, 280] on div "301-207-378-0-0" at bounding box center [155, 285] width 57 height 10
click at [280, 11] on input "[STREET_ADDRESS]" at bounding box center [197, 11] width 219 height 13
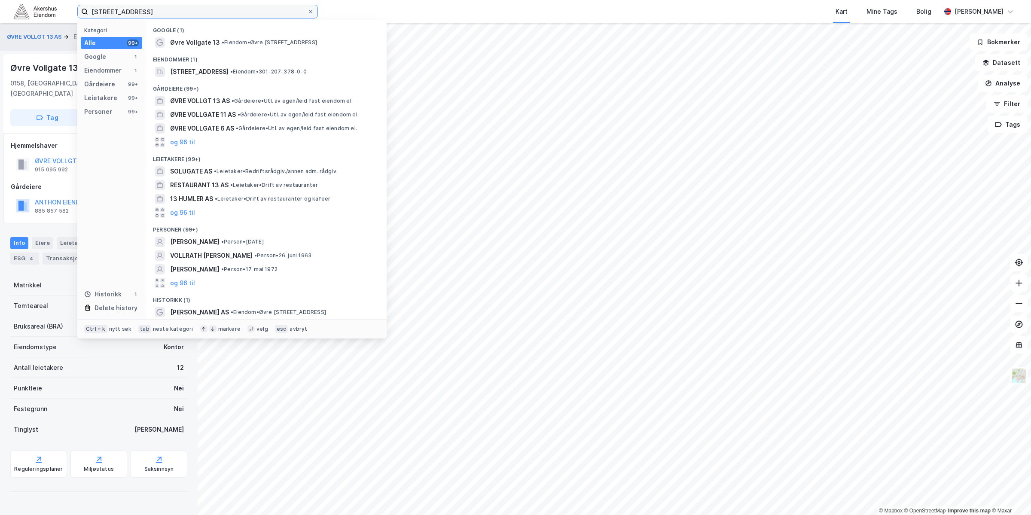
click at [280, 11] on input "[STREET_ADDRESS]" at bounding box center [197, 11] width 219 height 13
paste input "Tordenskiolds Gate 5 AS"
type input "Tordenskiolds Gate 5 AS"
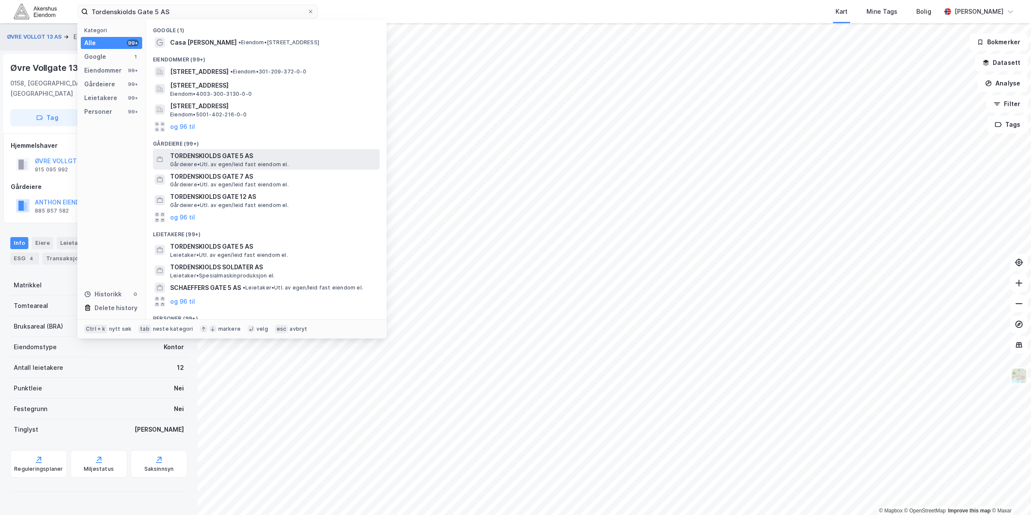
click at [206, 157] on span "TORDENSKIOLDS GATE 5 AS" at bounding box center [273, 156] width 206 height 10
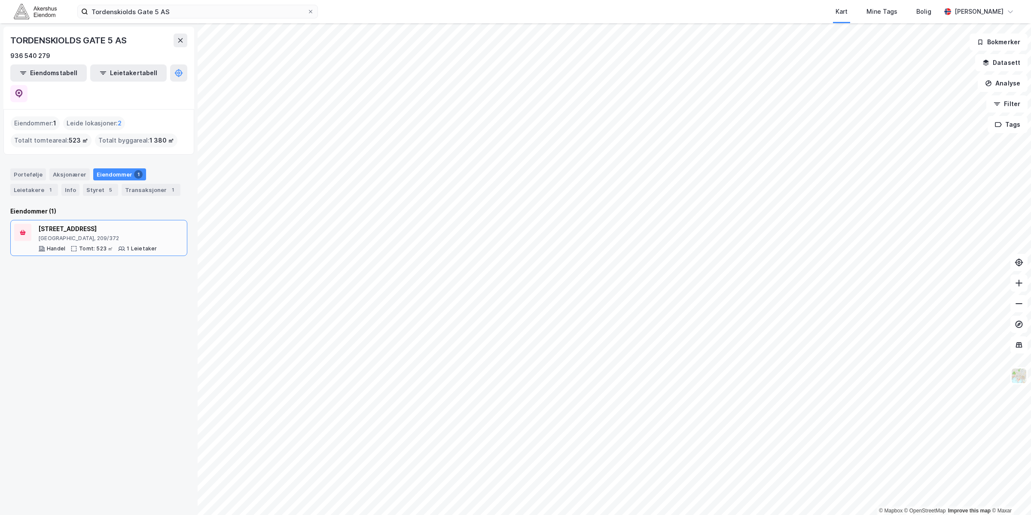
click at [126, 224] on div "[STREET_ADDRESS]" at bounding box center [97, 229] width 119 height 10
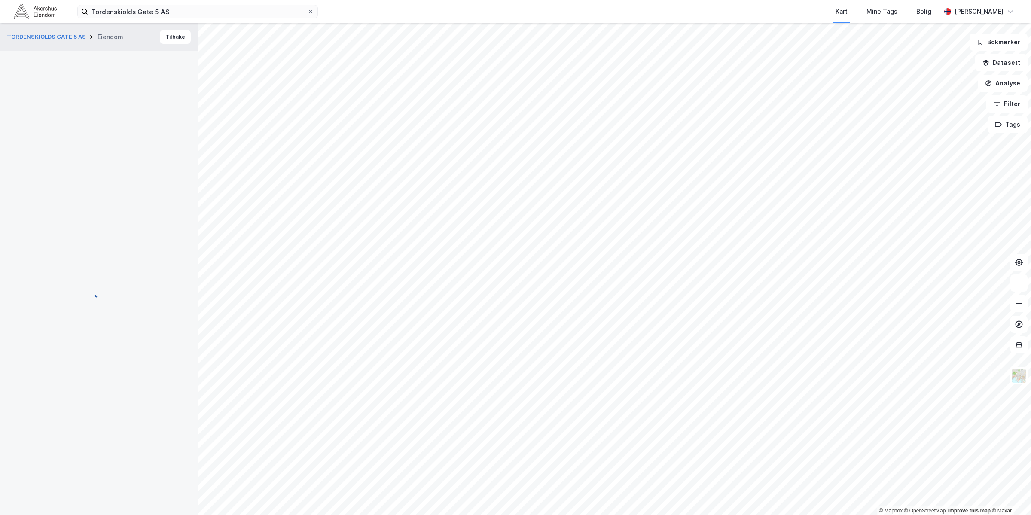
scroll to position [0, 0]
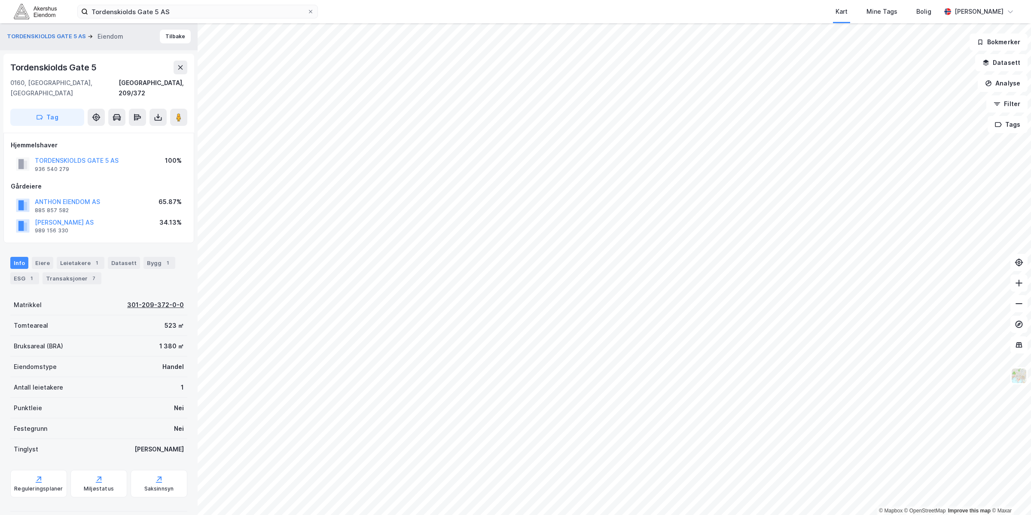
click at [153, 300] on div "301-209-372-0-0" at bounding box center [155, 305] width 57 height 10
